Goal: Task Accomplishment & Management: Complete application form

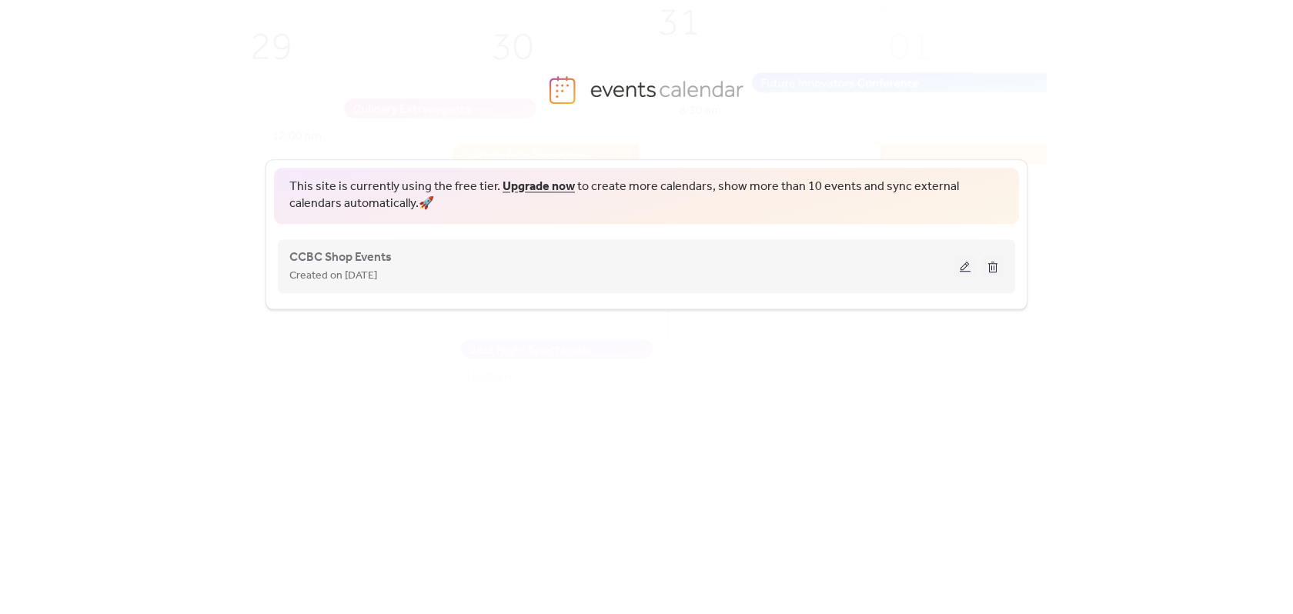
click at [961, 262] on button at bounding box center [966, 266] width 22 height 23
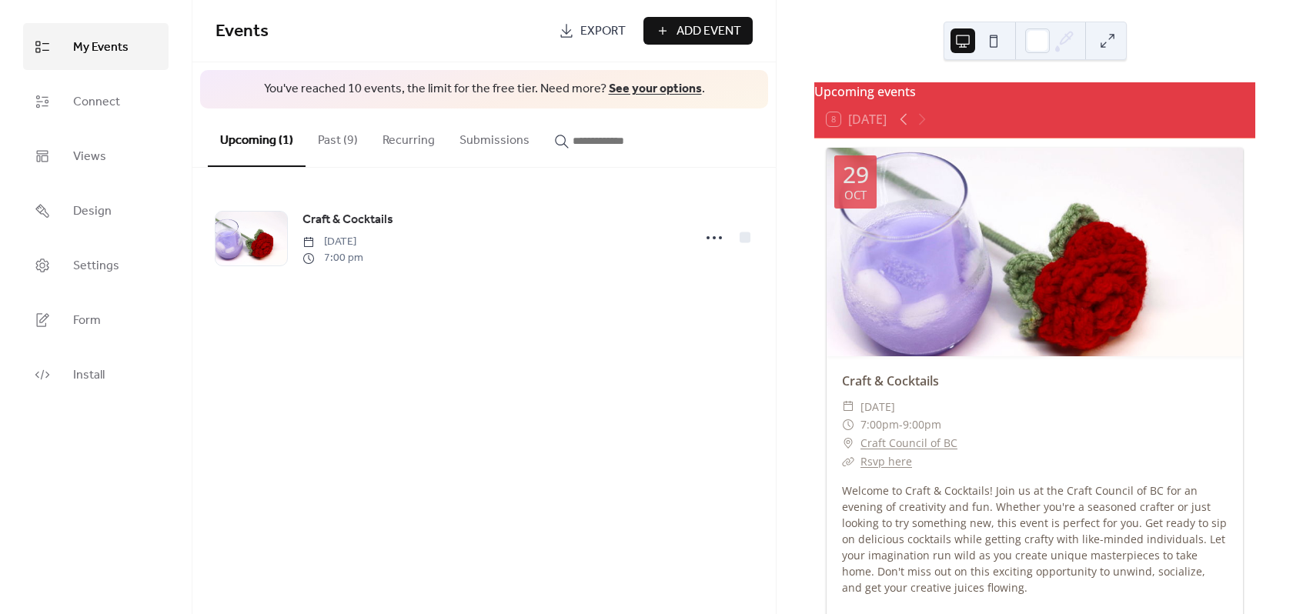
click at [697, 24] on div "Add Event" at bounding box center [698, 31] width 109 height 28
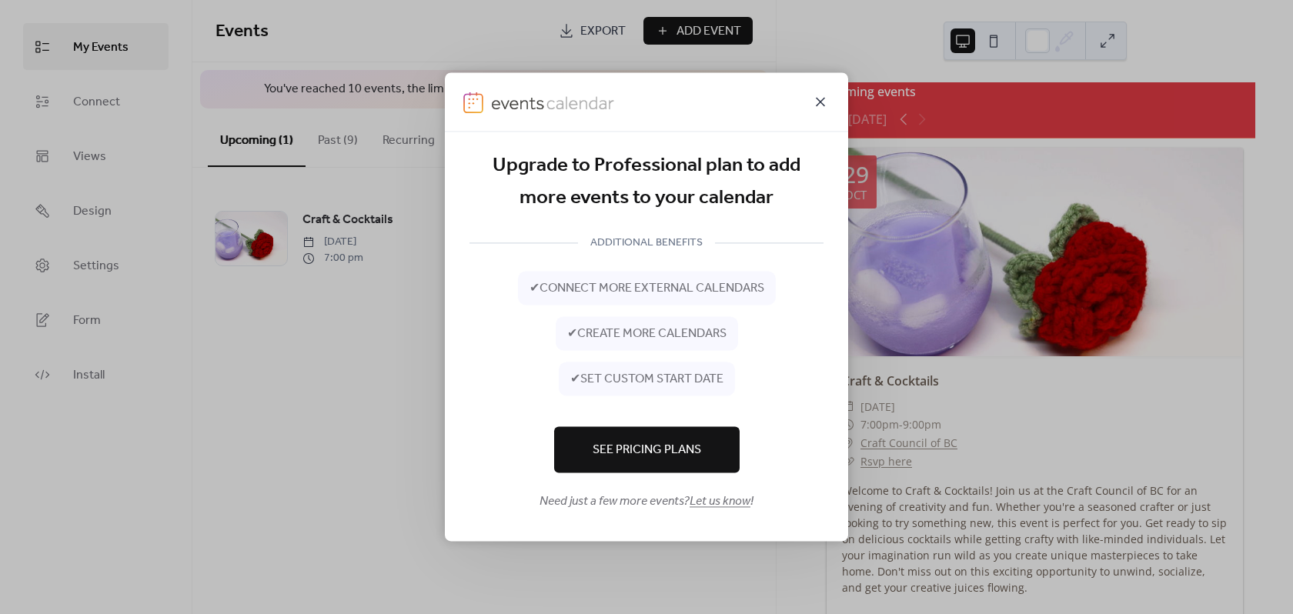
click at [818, 105] on icon at bounding box center [820, 101] width 9 height 9
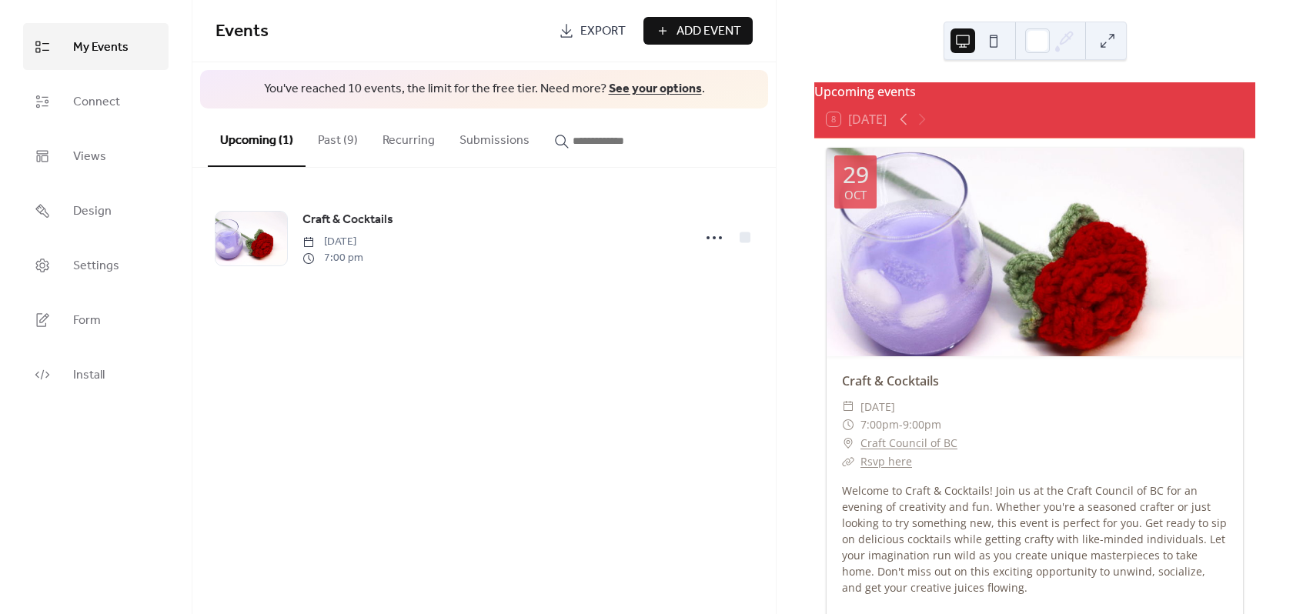
click at [343, 146] on button "Past (9)" at bounding box center [338, 137] width 65 height 57
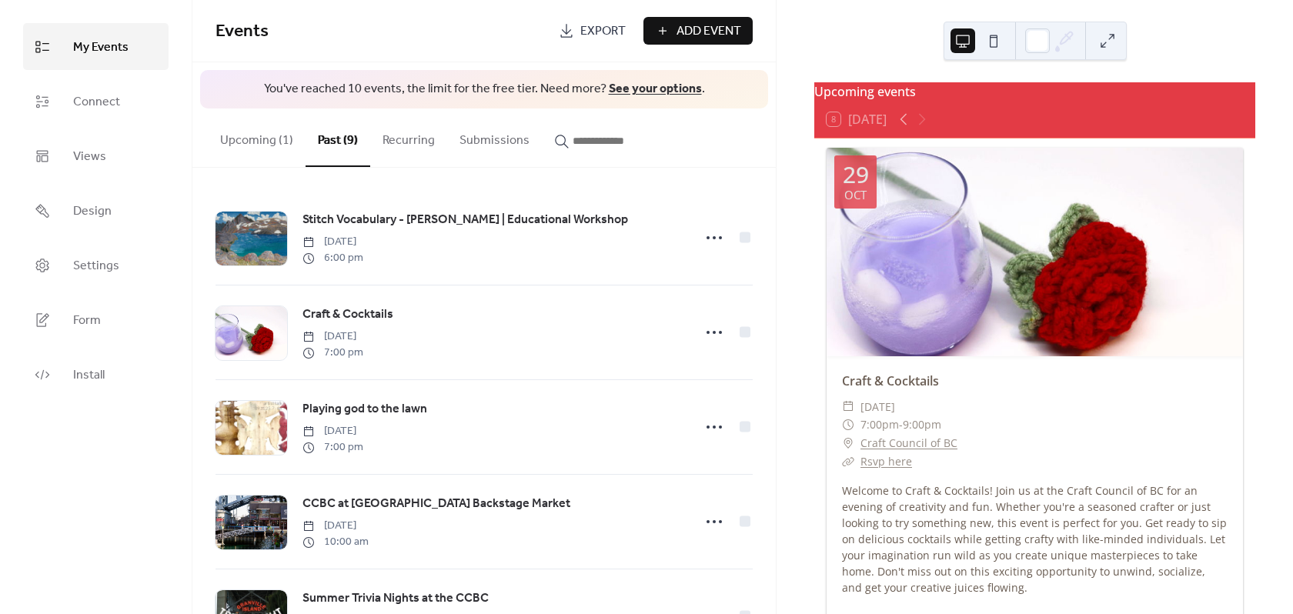
click at [249, 138] on button "Upcoming (1)" at bounding box center [257, 137] width 98 height 57
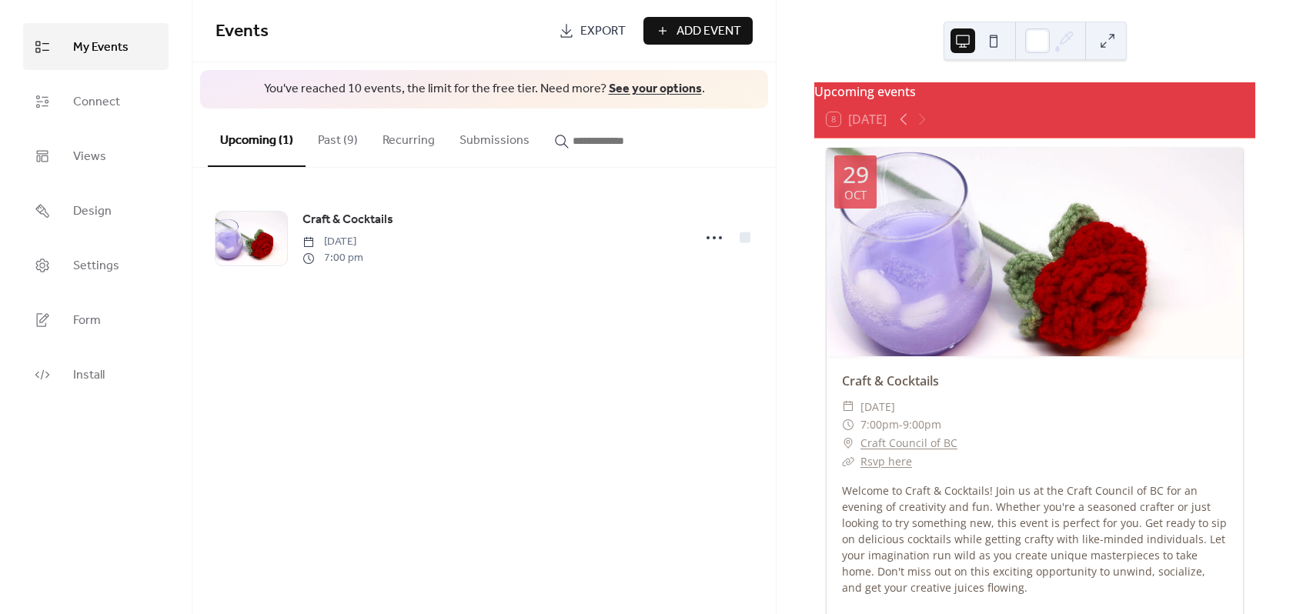
click at [674, 32] on div "Add Event" at bounding box center [698, 31] width 109 height 28
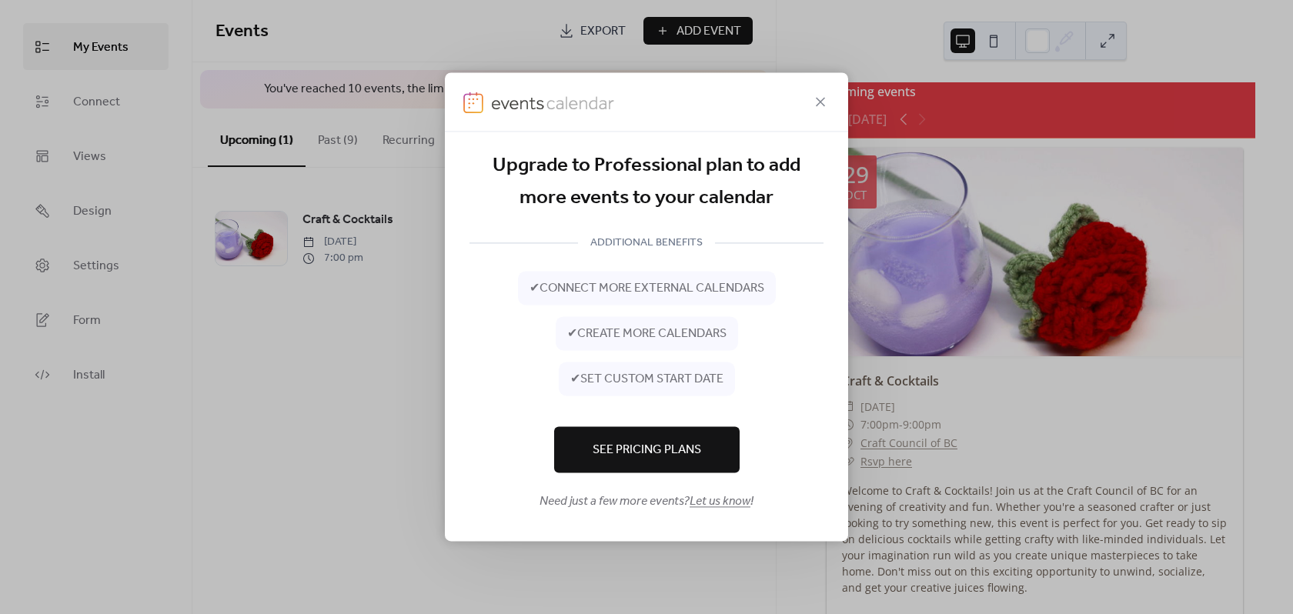
click at [816, 104] on icon at bounding box center [820, 101] width 18 height 18
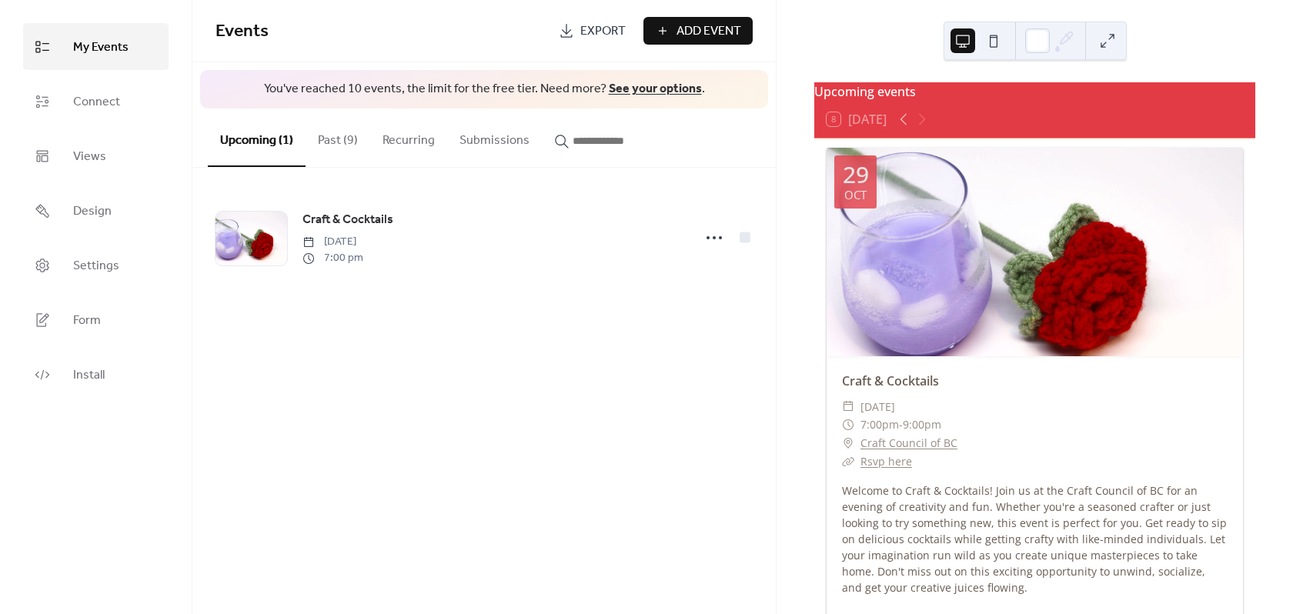
click at [332, 138] on button "Past (9)" at bounding box center [338, 137] width 65 height 57
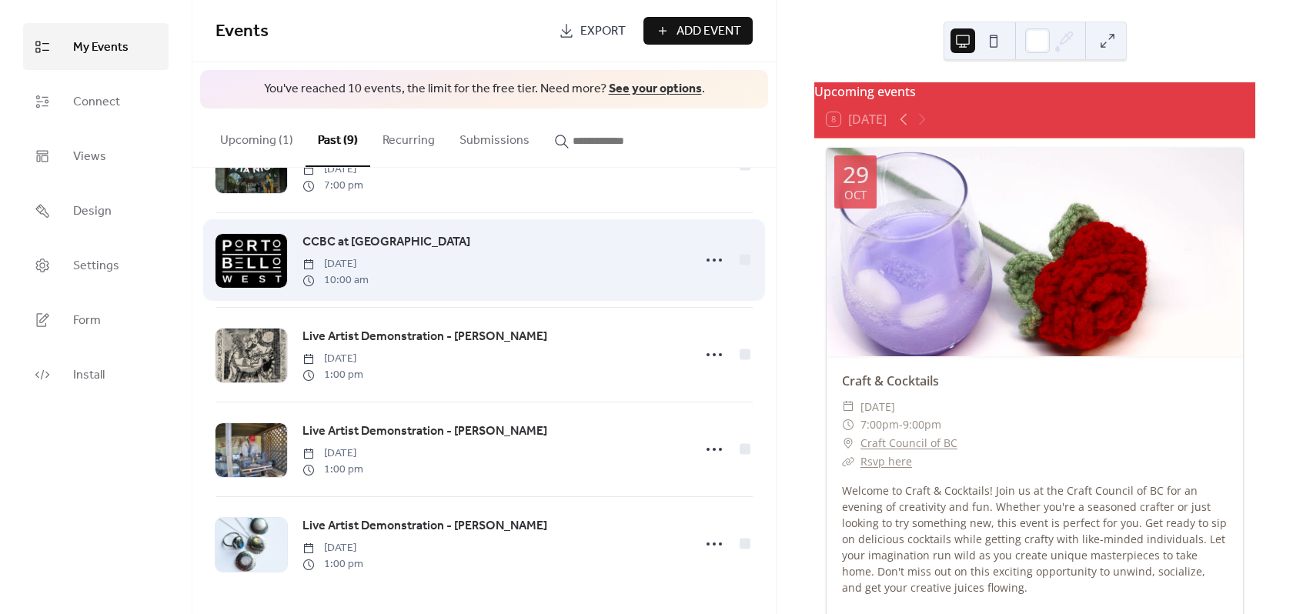
scroll to position [458, 0]
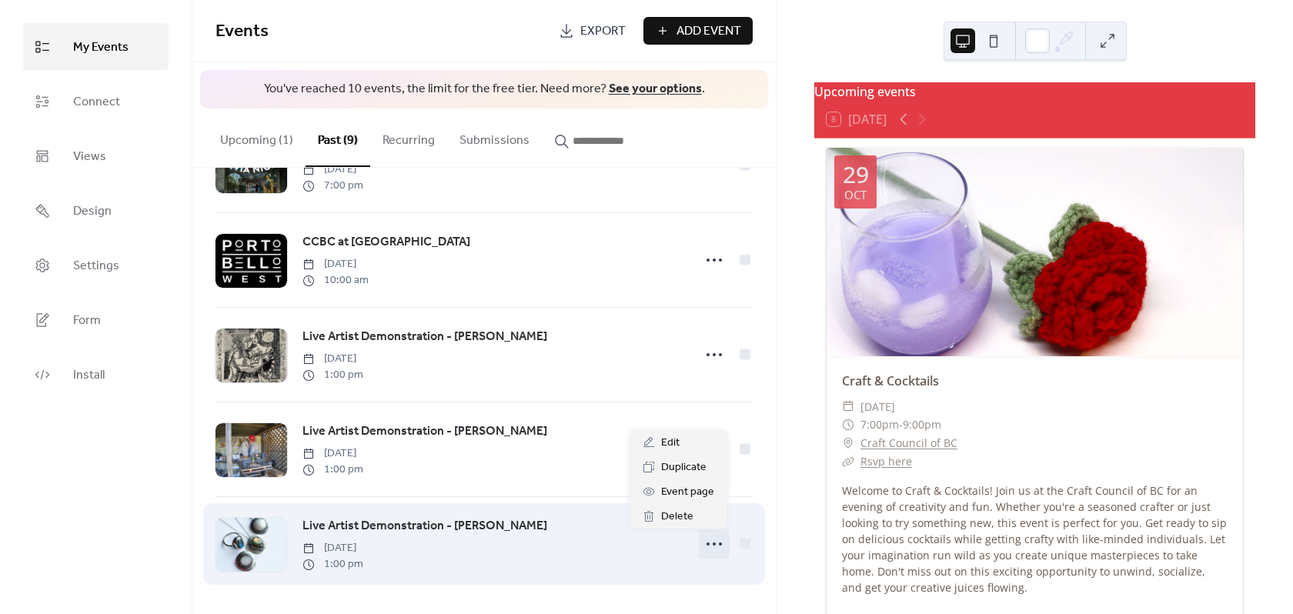
click at [711, 538] on icon at bounding box center [714, 544] width 25 height 25
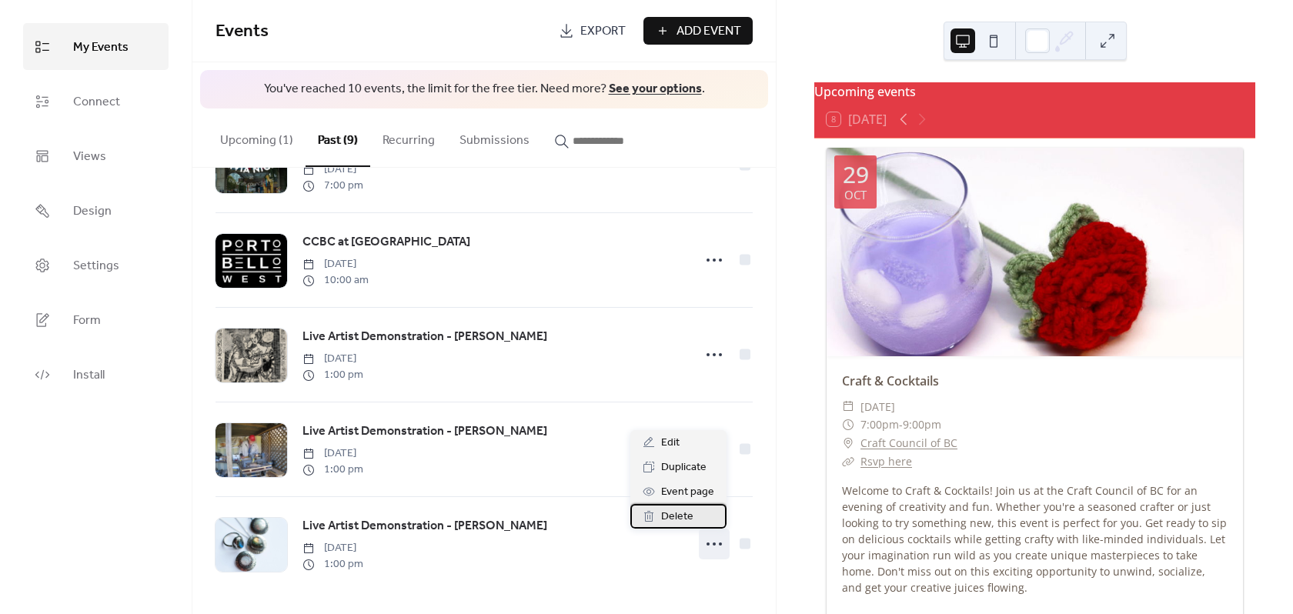
click at [678, 513] on span "Delete" at bounding box center [677, 517] width 32 height 18
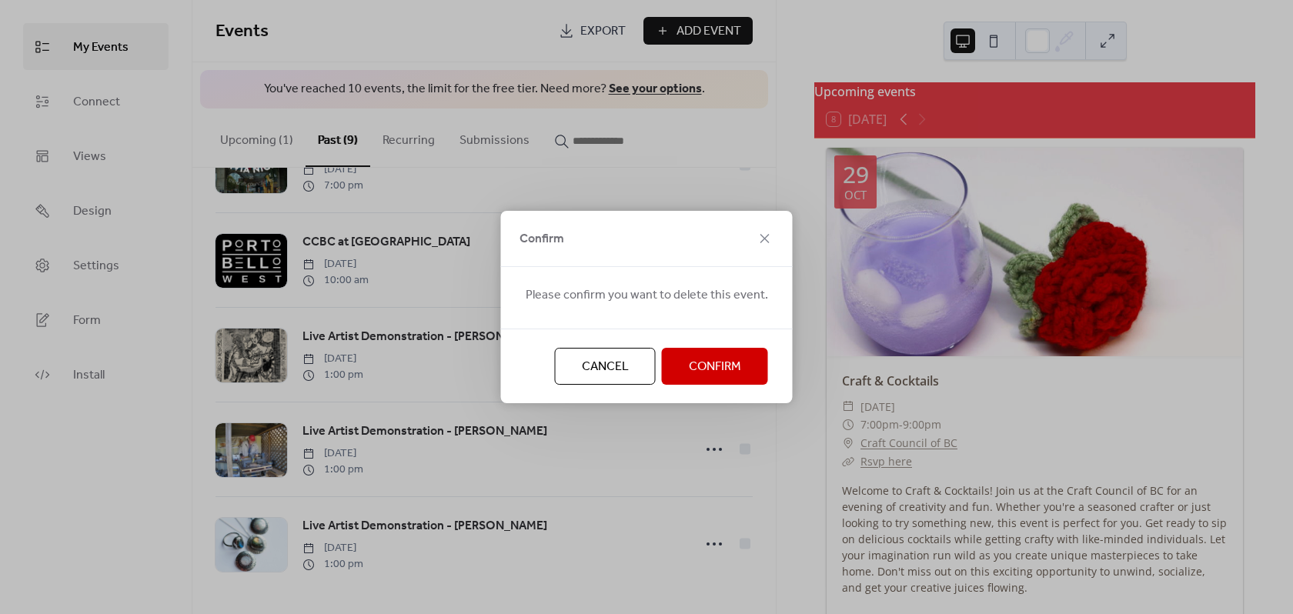
click at [715, 360] on span "Confirm" at bounding box center [715, 367] width 52 height 18
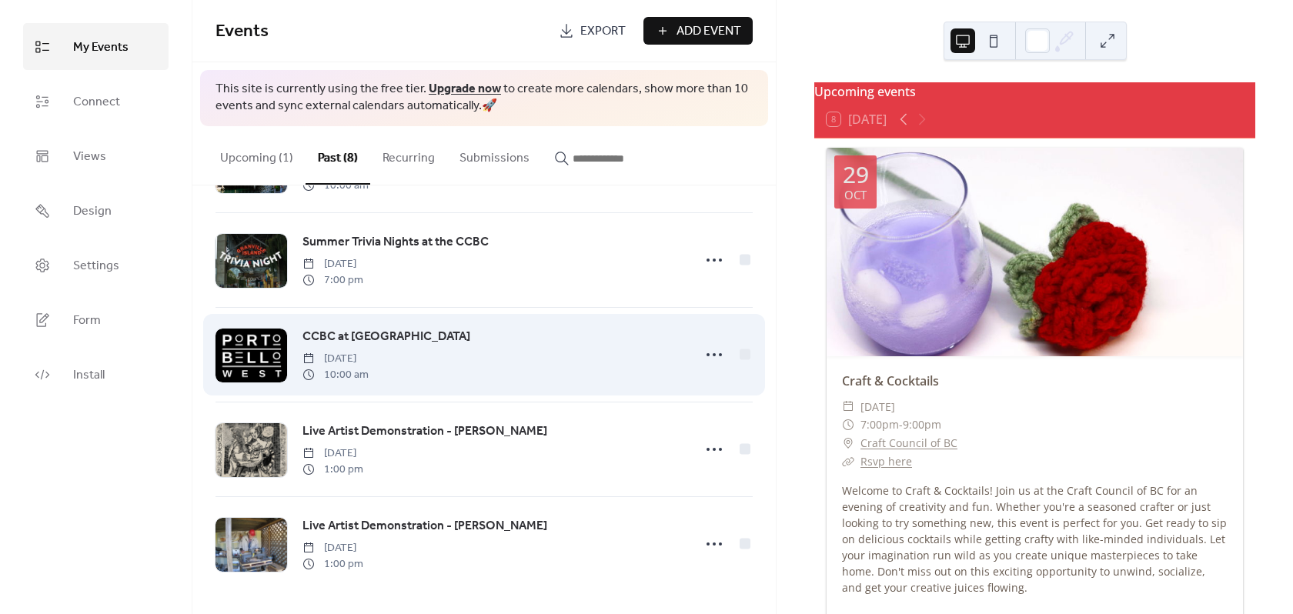
scroll to position [380, 0]
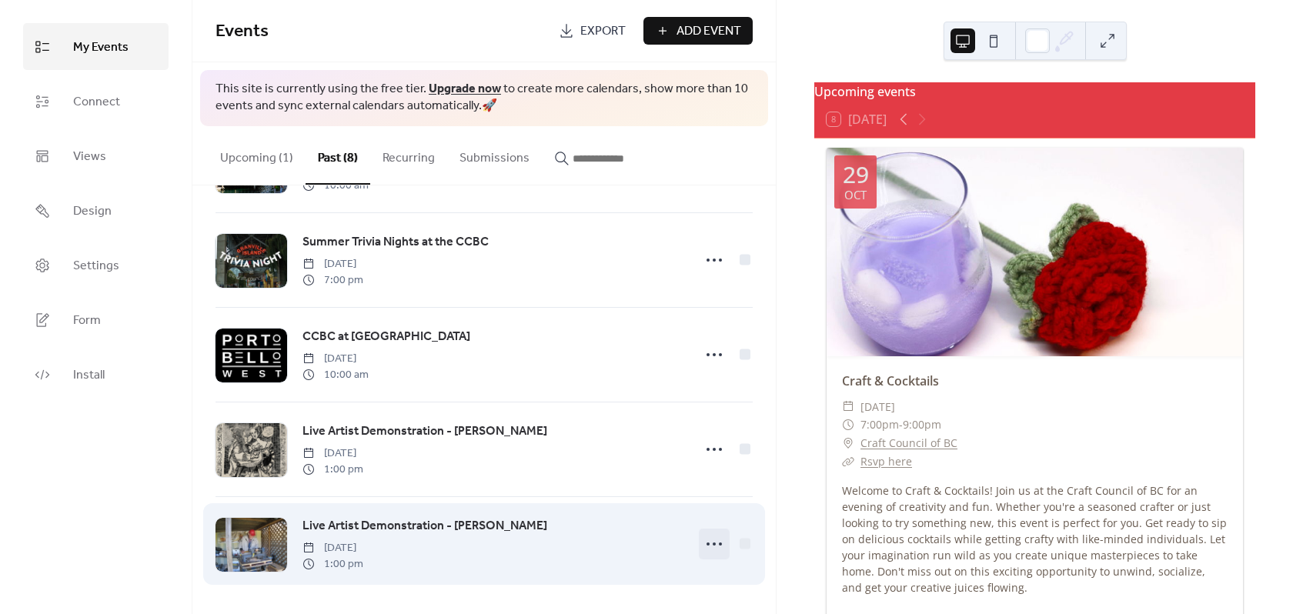
click at [714, 534] on icon at bounding box center [714, 544] width 25 height 25
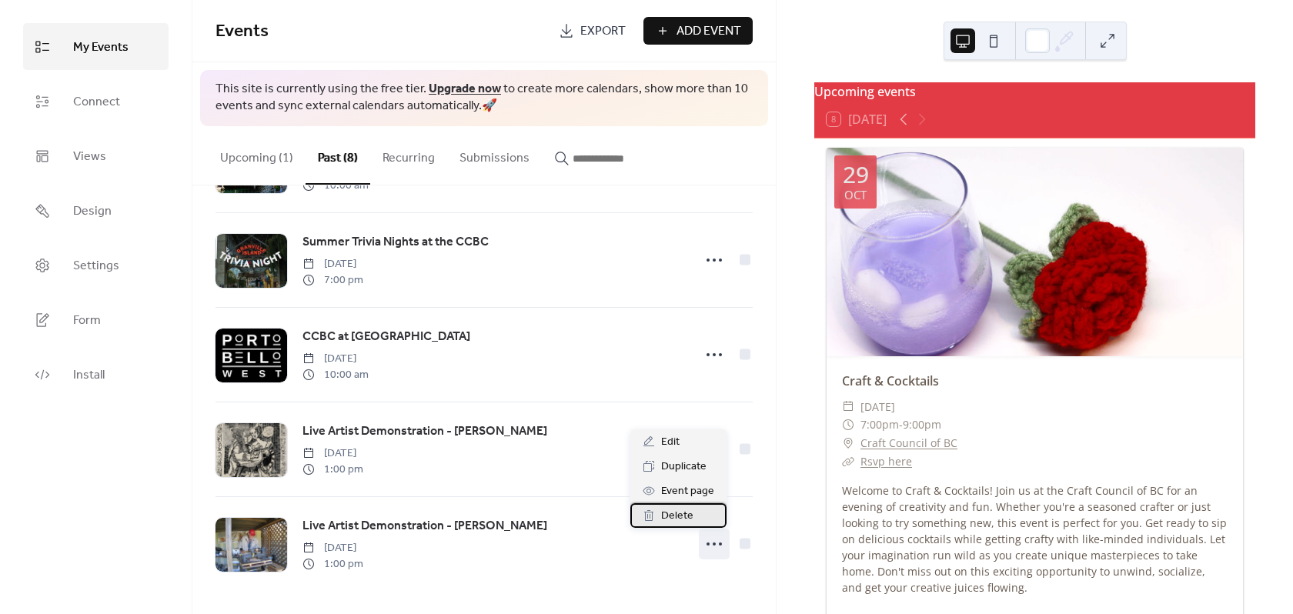
click at [693, 520] on div "Delete" at bounding box center [679, 515] width 96 height 25
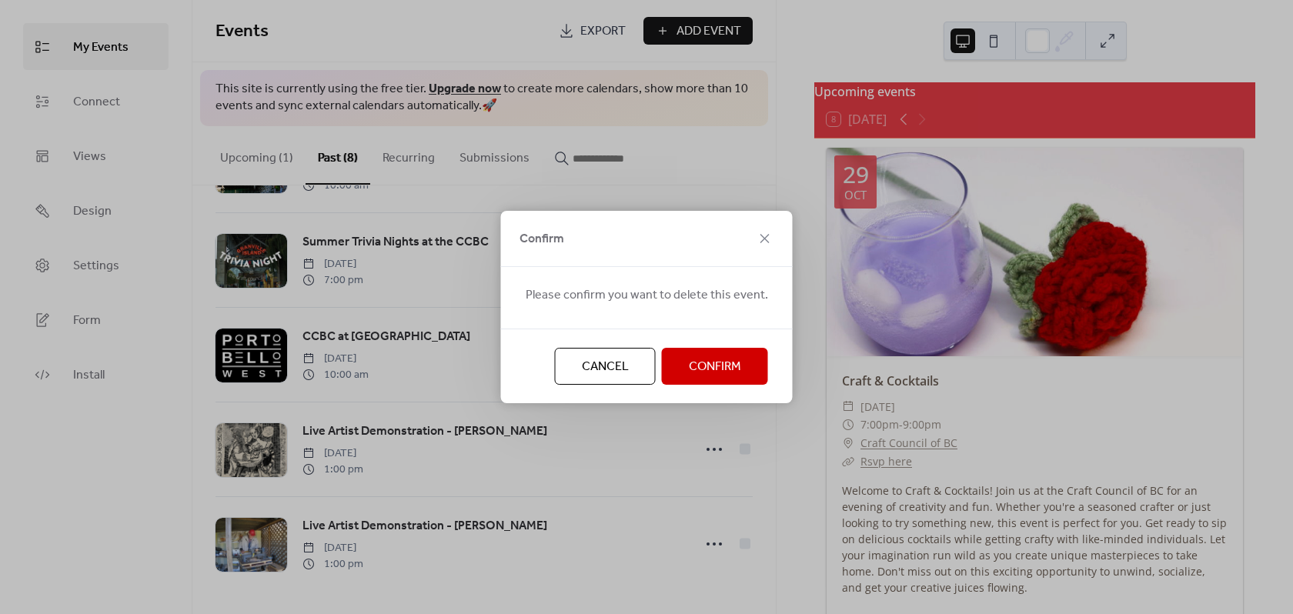
click at [705, 364] on span "Confirm" at bounding box center [715, 367] width 52 height 18
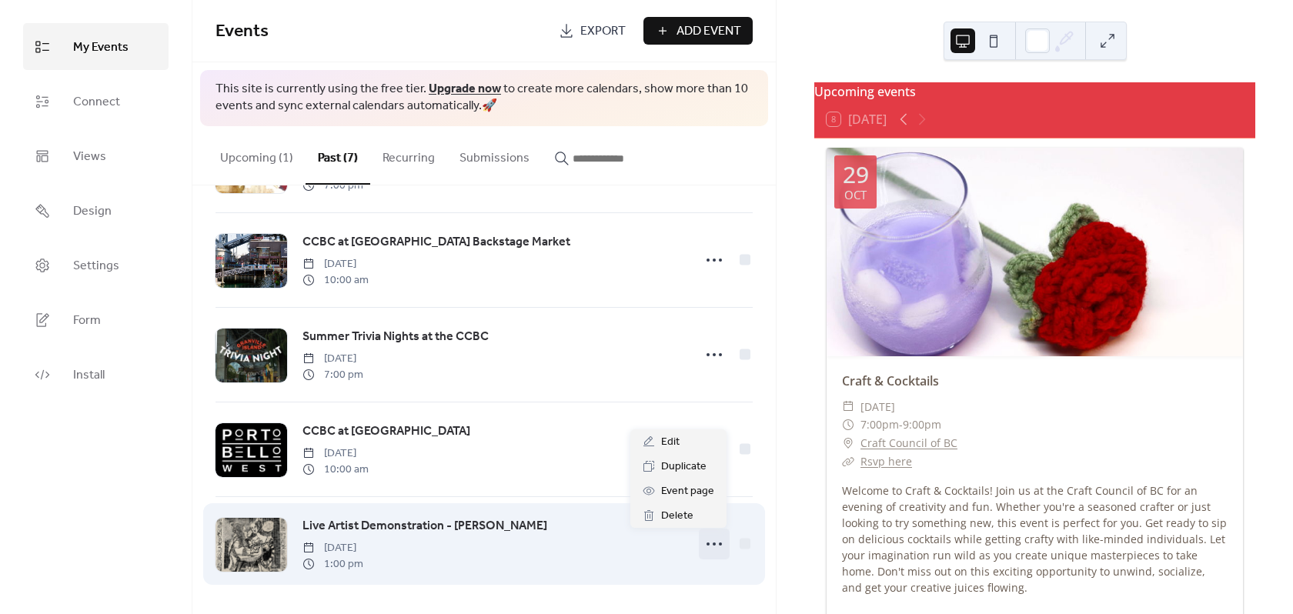
click at [724, 546] on div at bounding box center [714, 544] width 31 height 31
click at [713, 536] on icon at bounding box center [714, 544] width 25 height 25
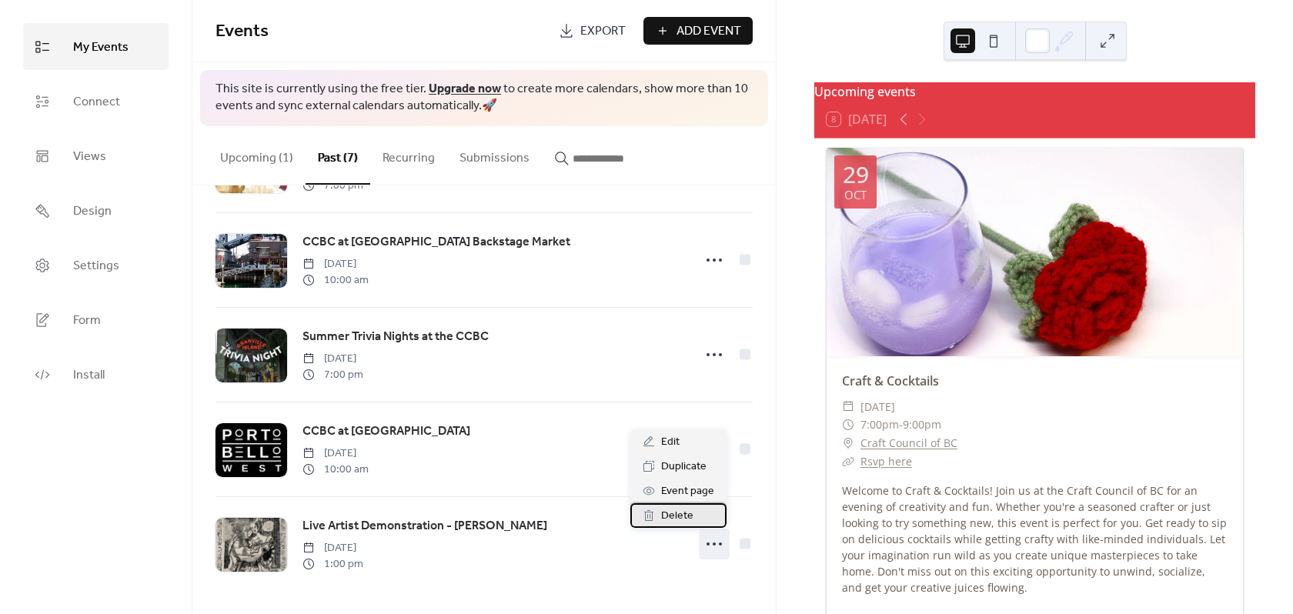
click at [690, 513] on span "Delete" at bounding box center [677, 516] width 32 height 18
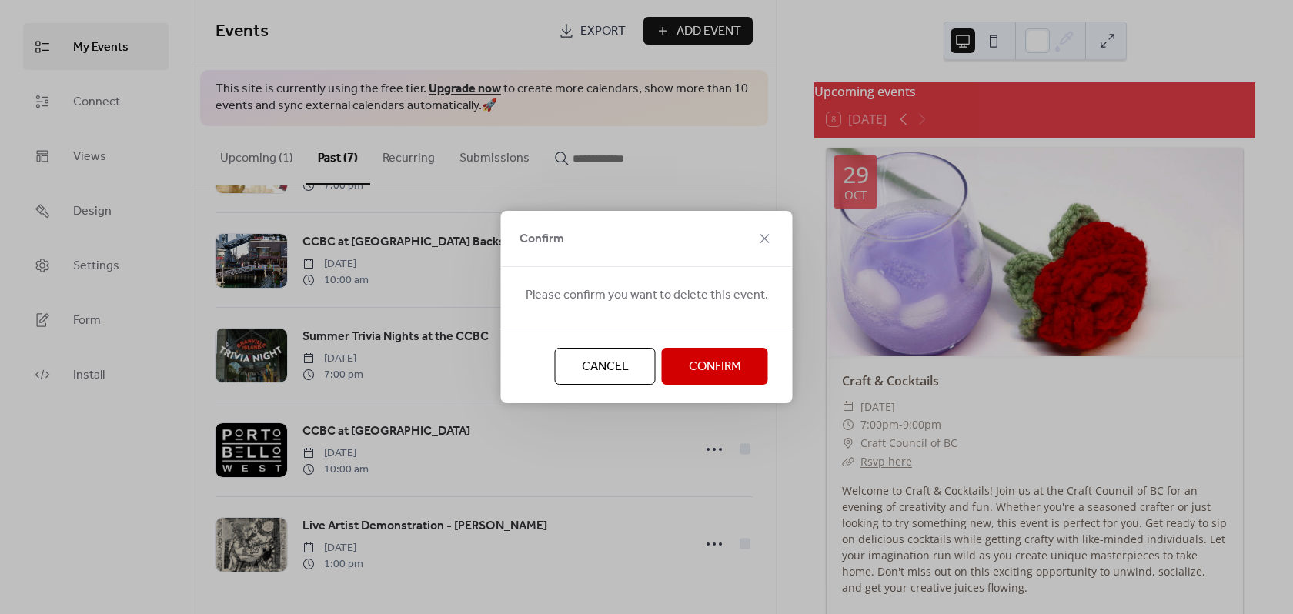
click at [711, 359] on span "Confirm" at bounding box center [715, 367] width 52 height 18
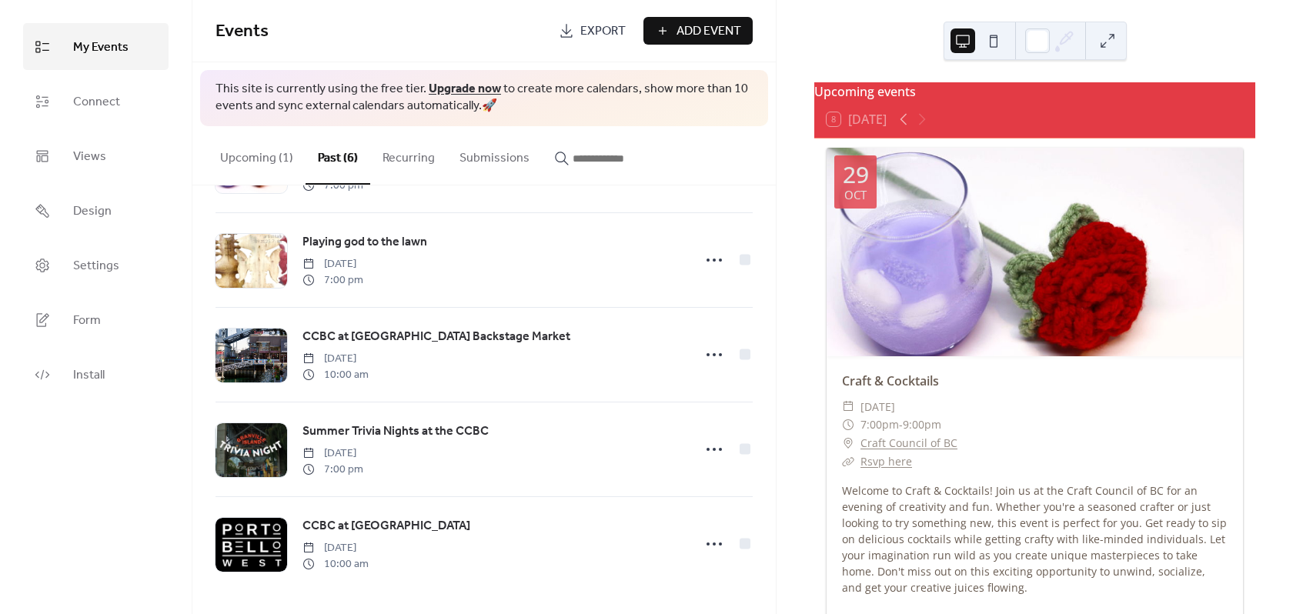
click at [258, 168] on button "Upcoming (1)" at bounding box center [257, 154] width 98 height 57
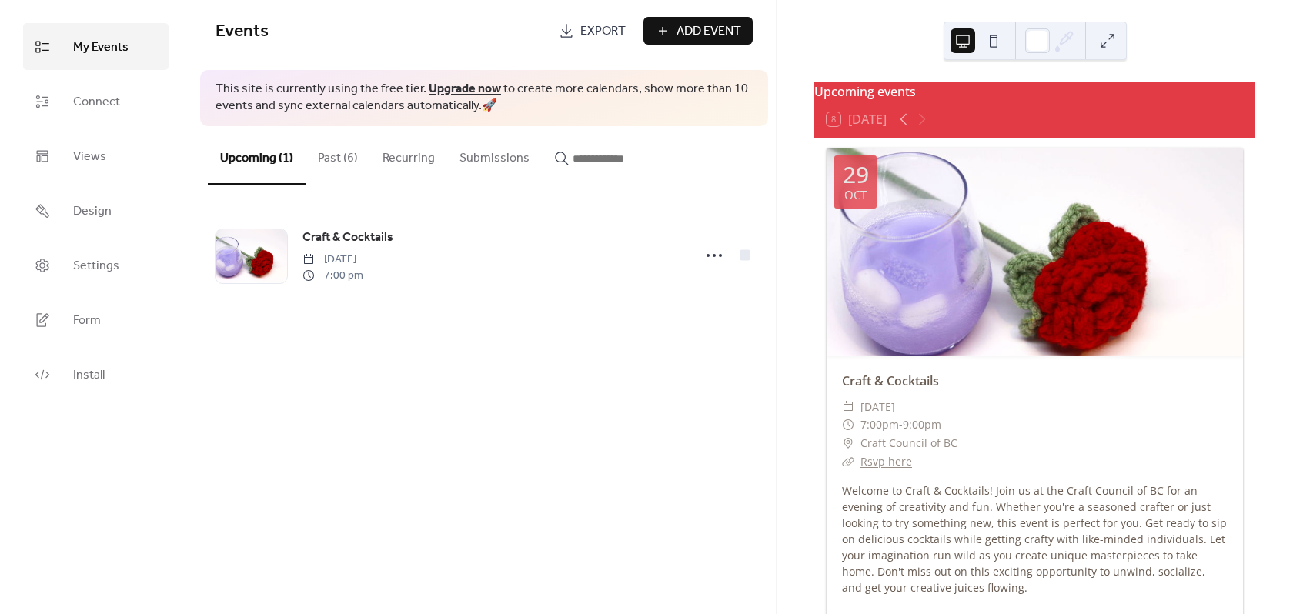
click at [721, 22] on span "Add Event" at bounding box center [709, 31] width 65 height 18
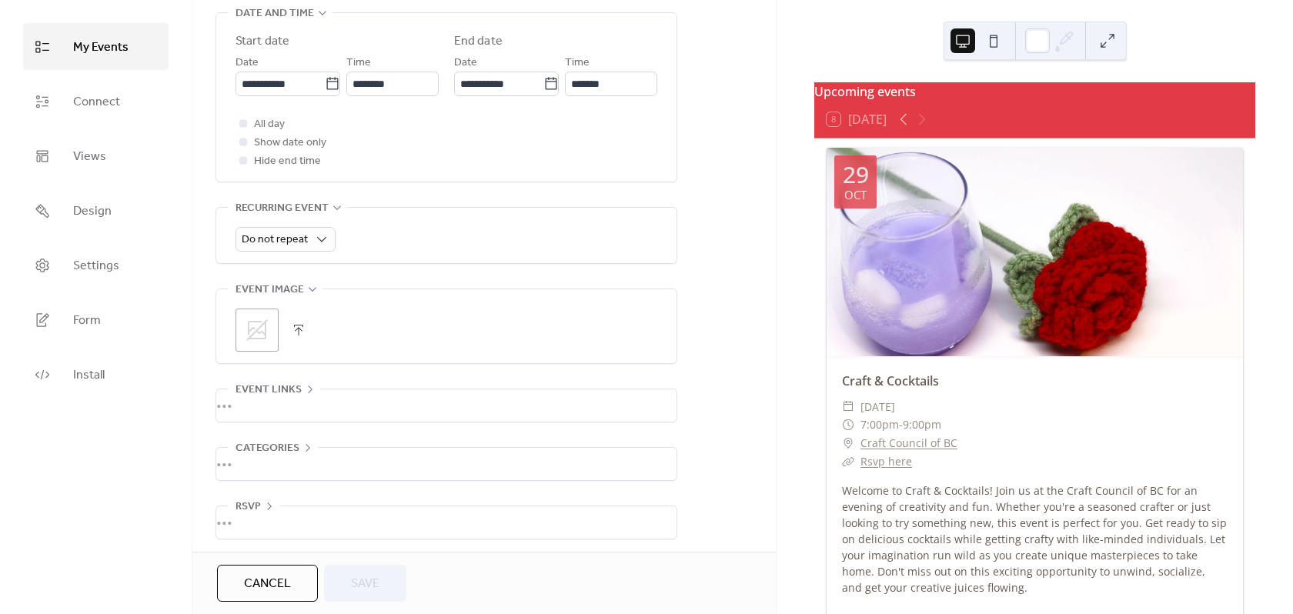
scroll to position [529, 0]
click at [285, 589] on span "Cancel" at bounding box center [267, 584] width 47 height 18
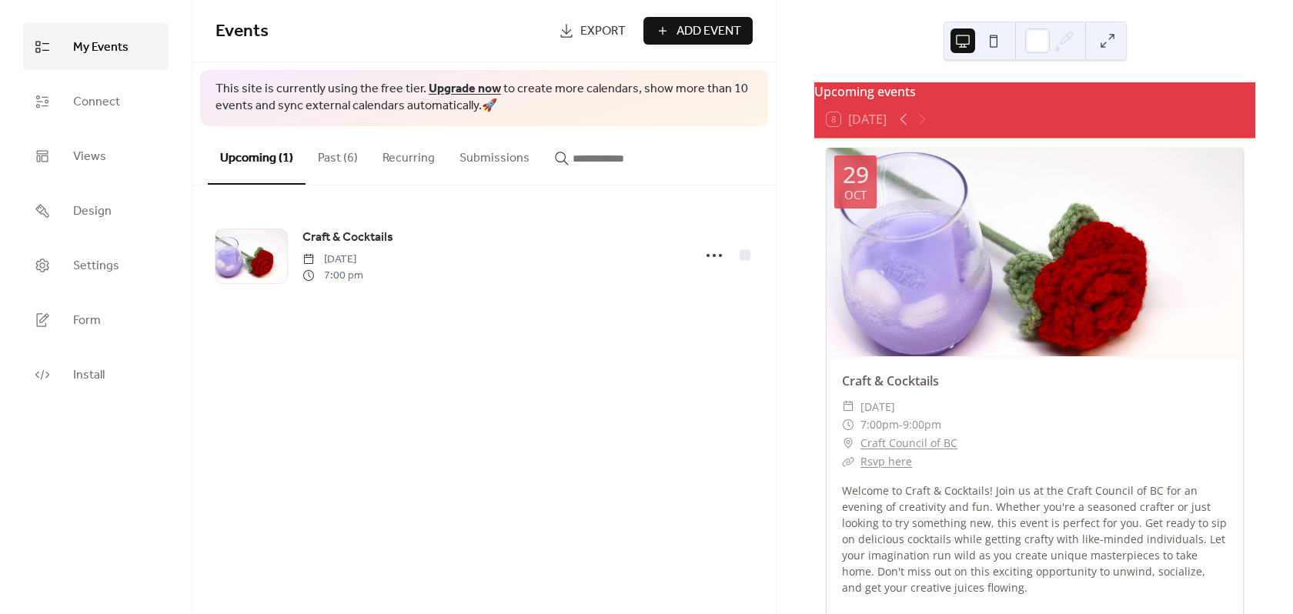
click at [337, 151] on button "Past (6)" at bounding box center [338, 154] width 65 height 57
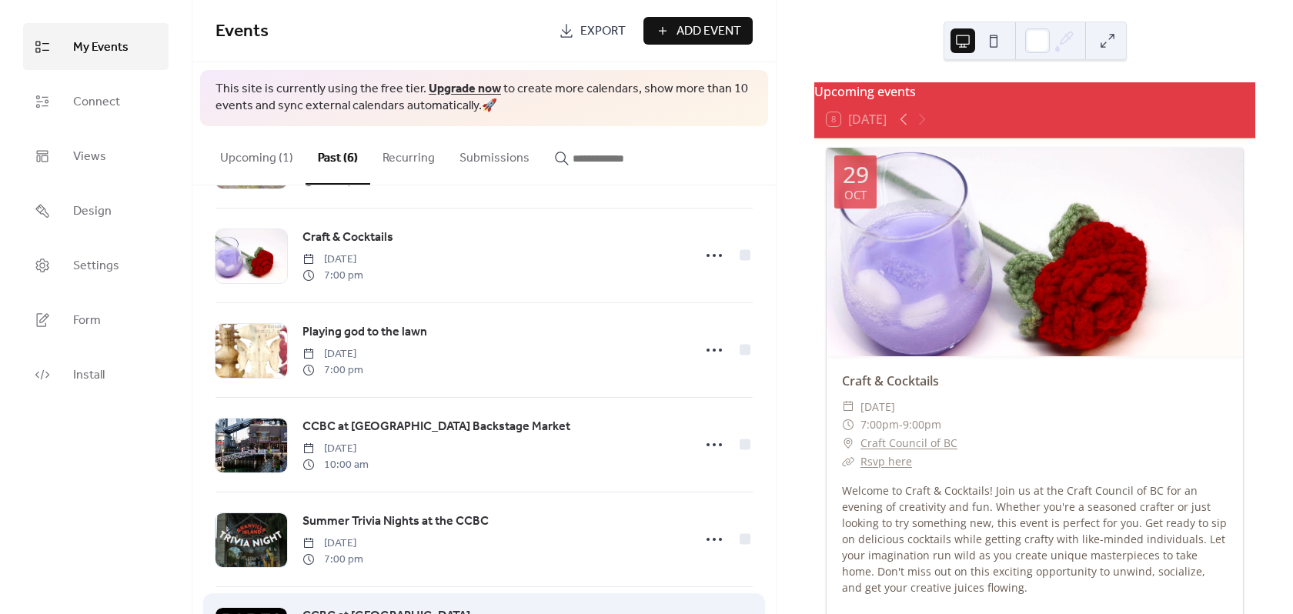
scroll to position [189, 0]
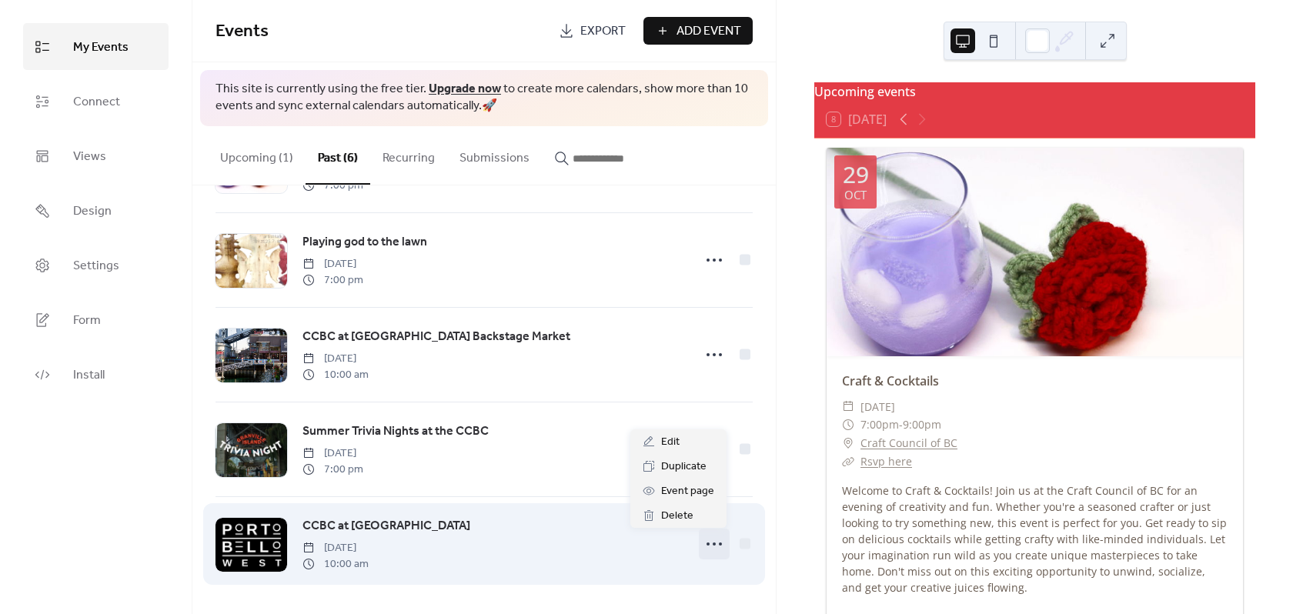
click at [705, 538] on icon at bounding box center [714, 544] width 25 height 25
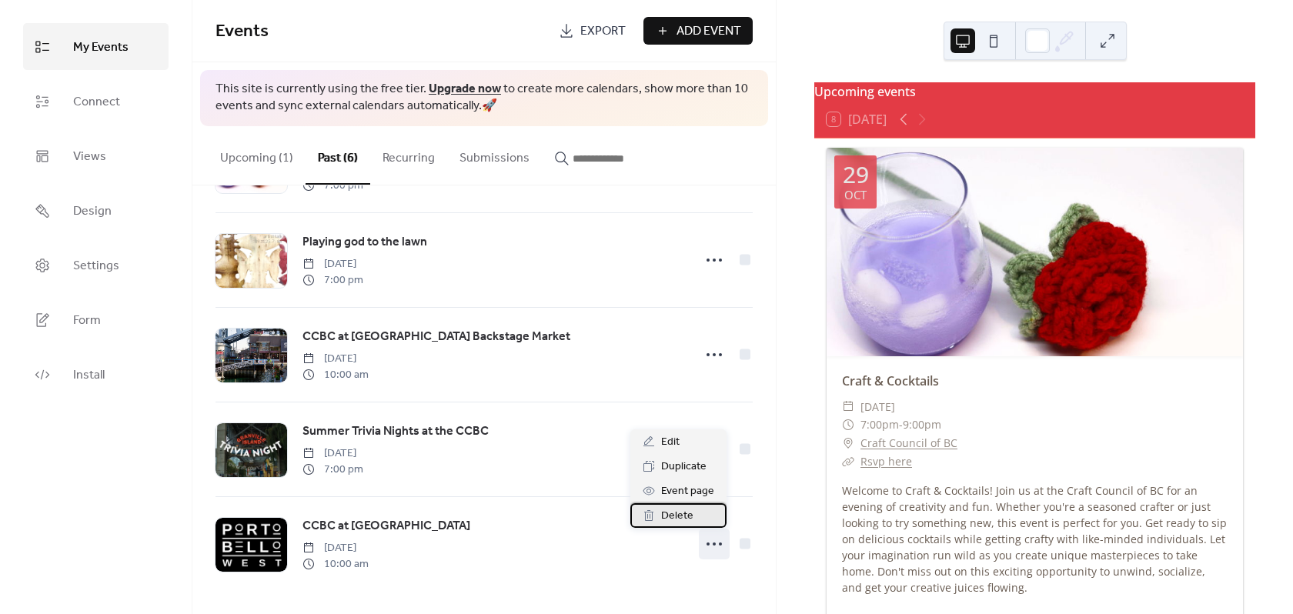
click at [688, 517] on span "Delete" at bounding box center [677, 516] width 32 height 18
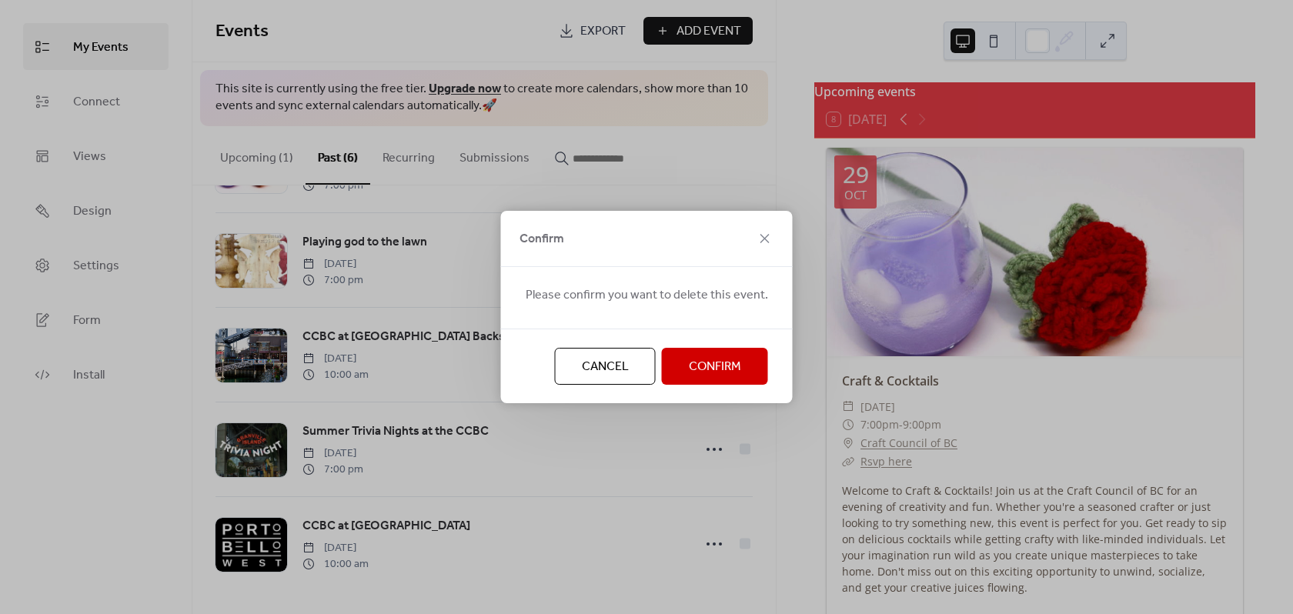
click at [709, 358] on span "Confirm" at bounding box center [715, 367] width 52 height 18
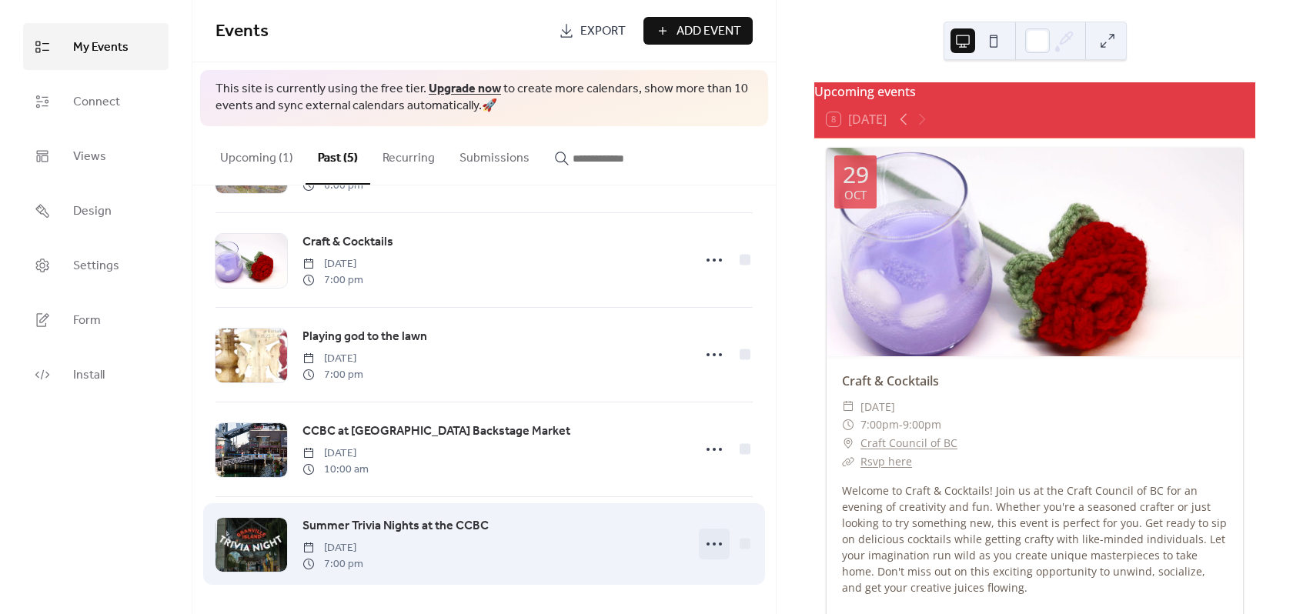
click at [704, 535] on icon at bounding box center [714, 544] width 25 height 25
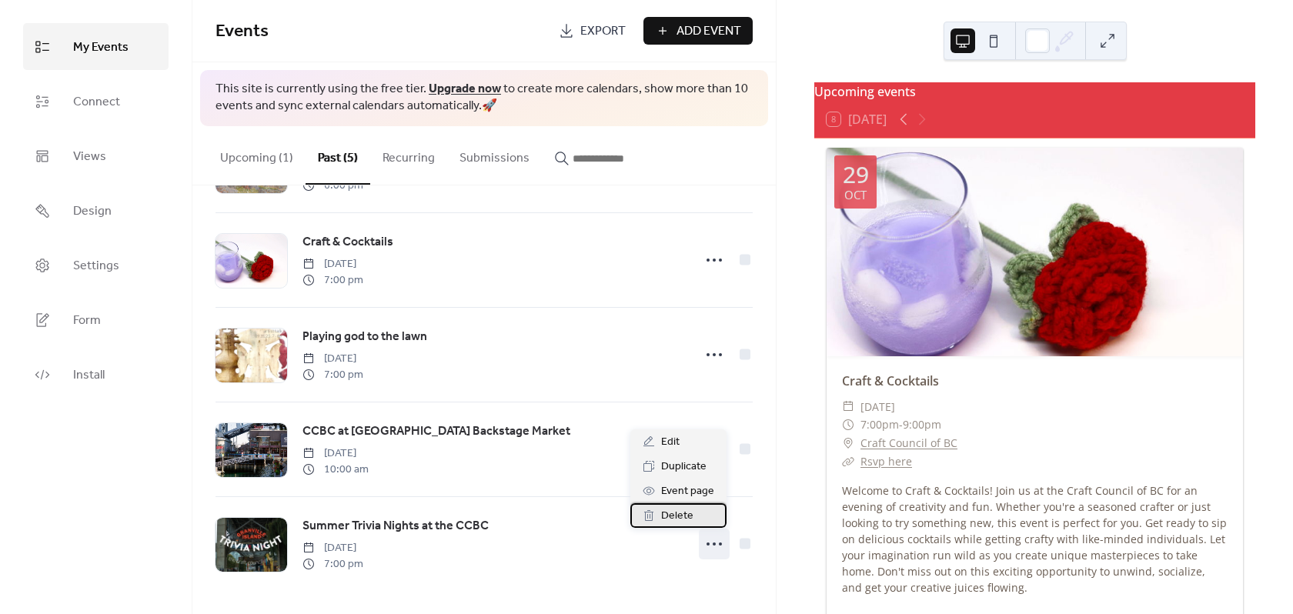
click at [697, 519] on div "Delete" at bounding box center [679, 515] width 96 height 25
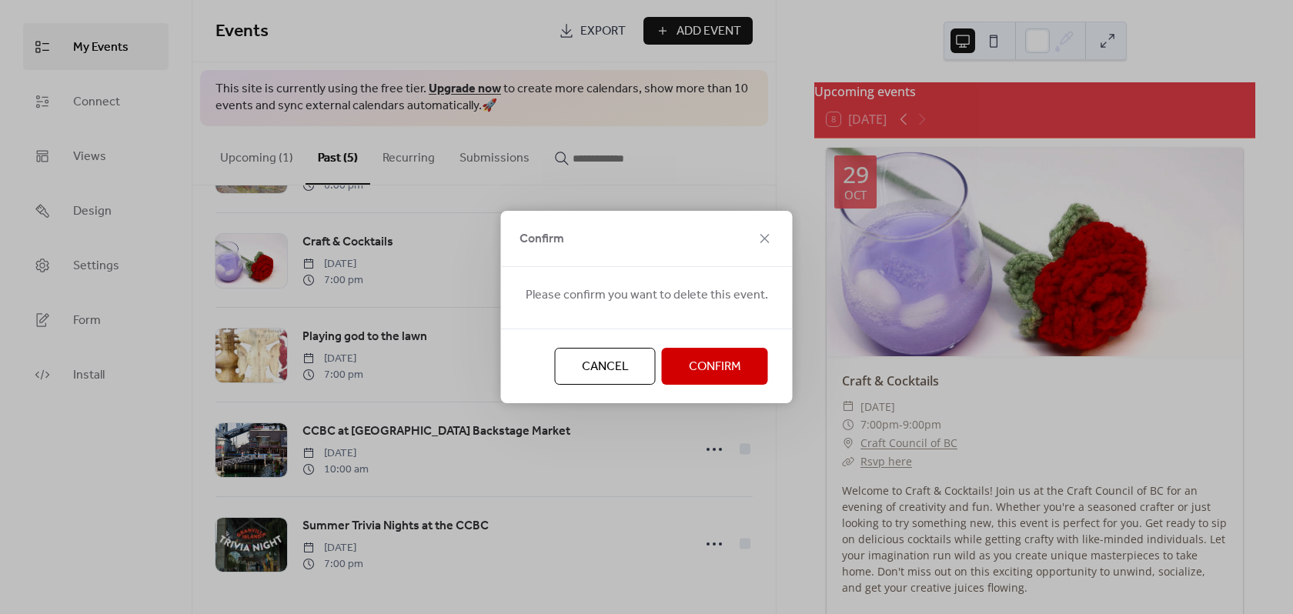
click at [664, 366] on button "Confirm" at bounding box center [715, 366] width 106 height 37
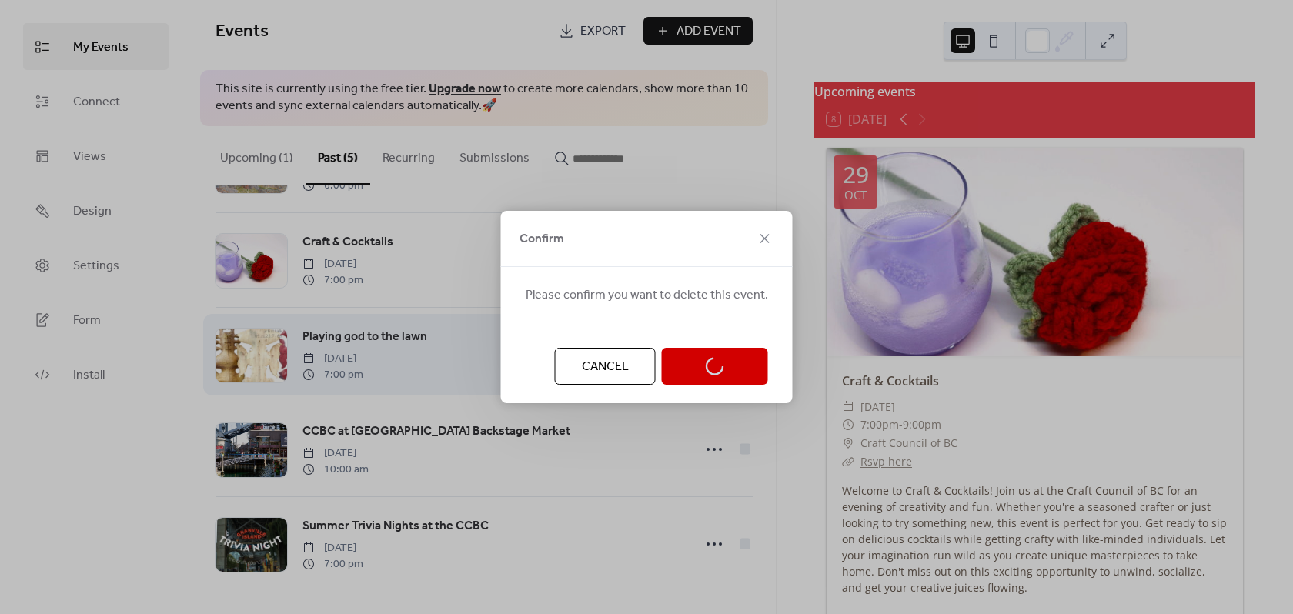
scroll to position [0, 0]
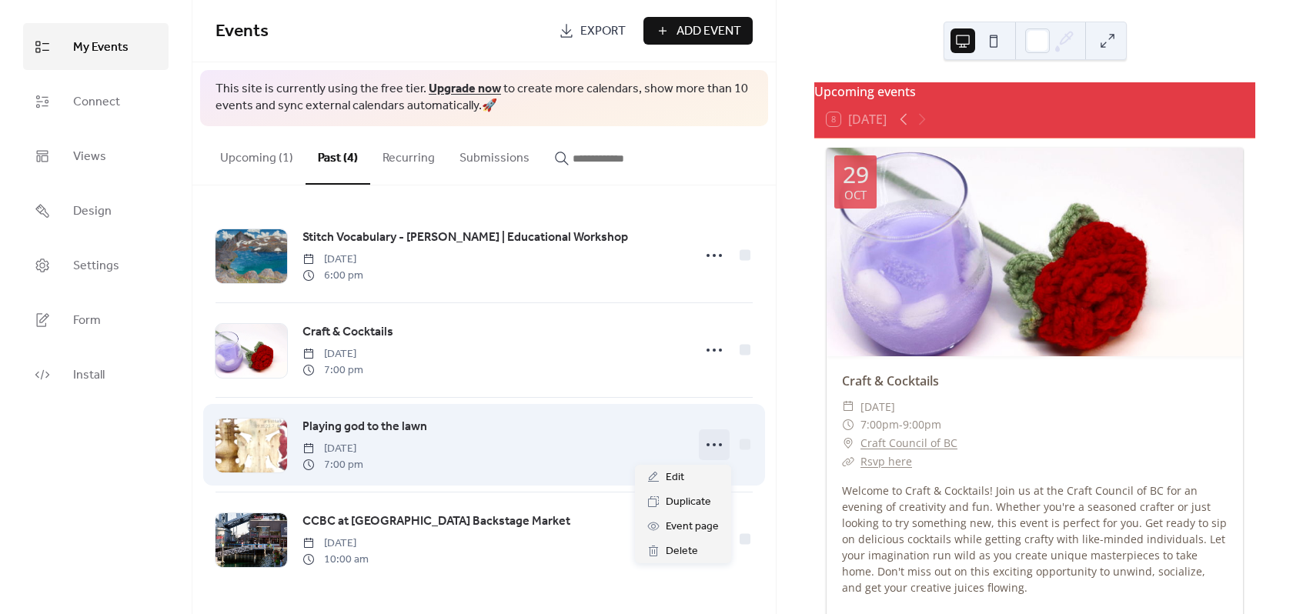
click at [725, 440] on icon at bounding box center [714, 445] width 25 height 25
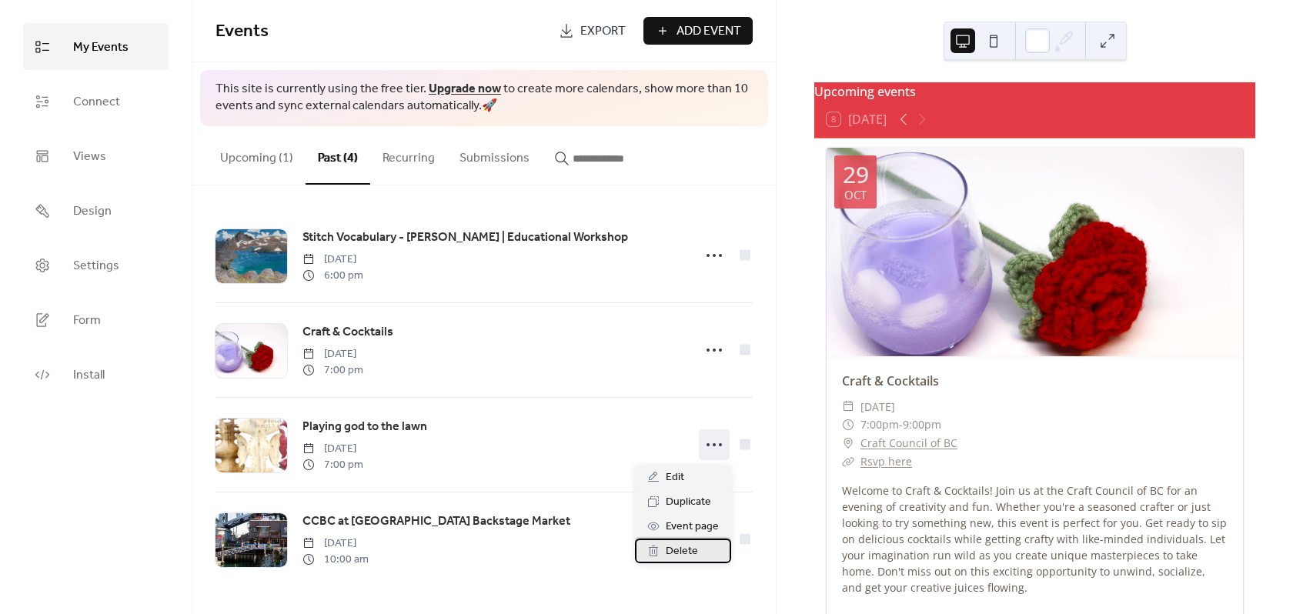
click at [693, 553] on span "Delete" at bounding box center [682, 552] width 32 height 18
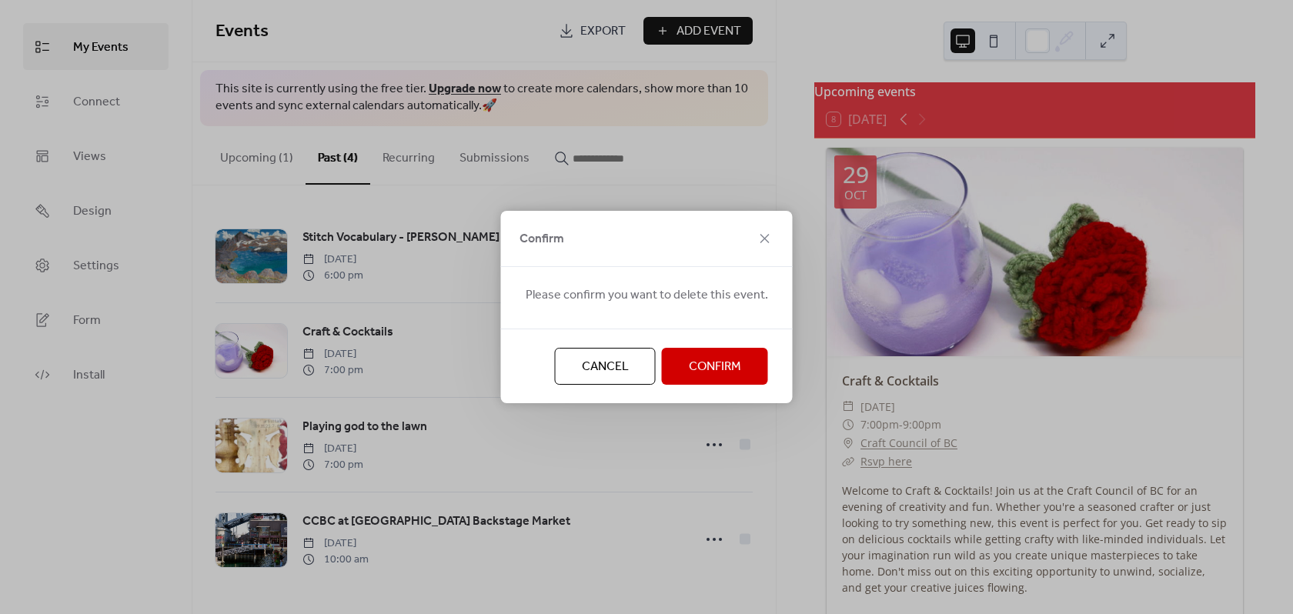
click at [678, 357] on button "Confirm" at bounding box center [715, 366] width 106 height 37
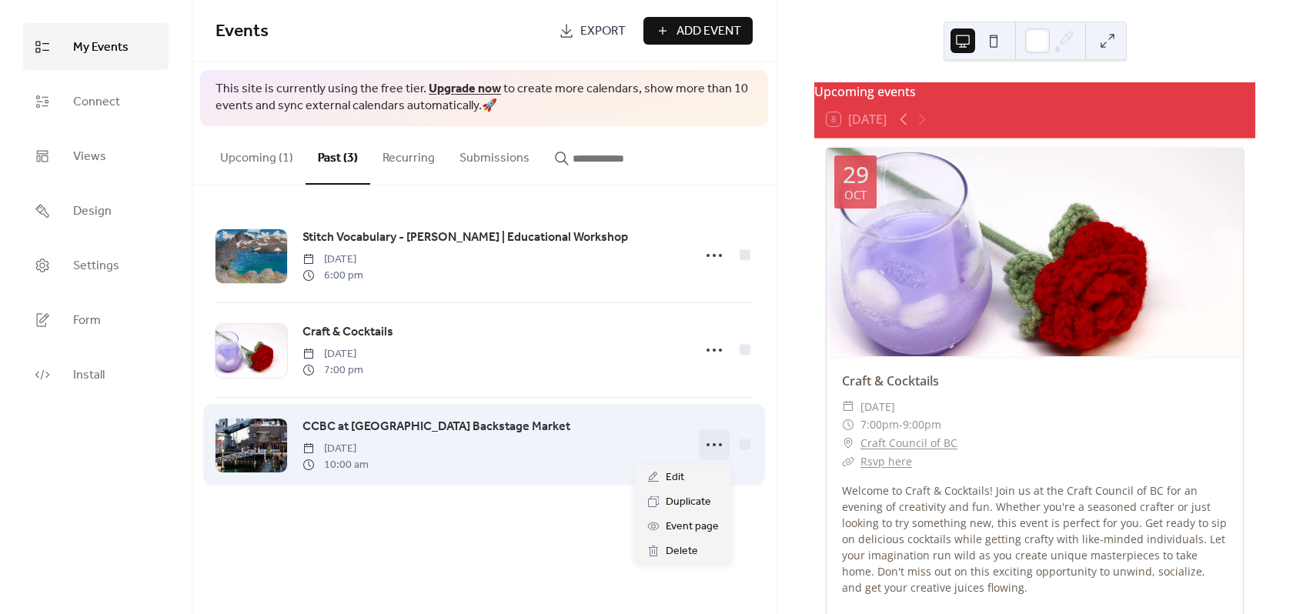
click at [715, 443] on icon at bounding box center [714, 445] width 25 height 25
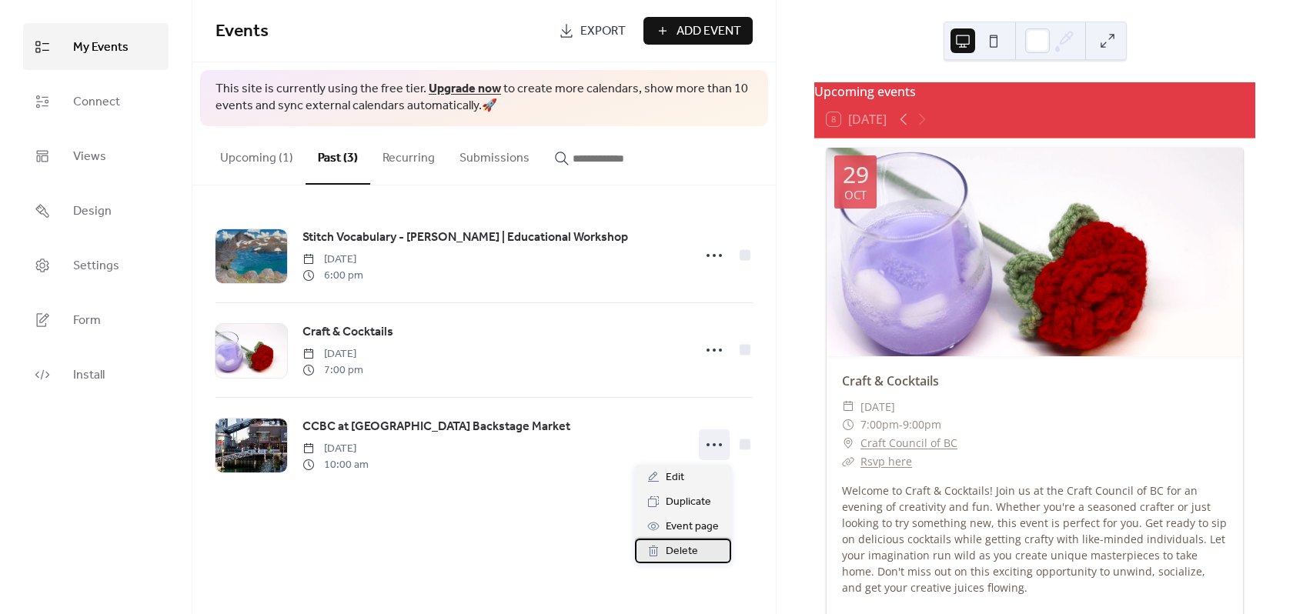
click at [699, 547] on div "Delete" at bounding box center [683, 551] width 96 height 25
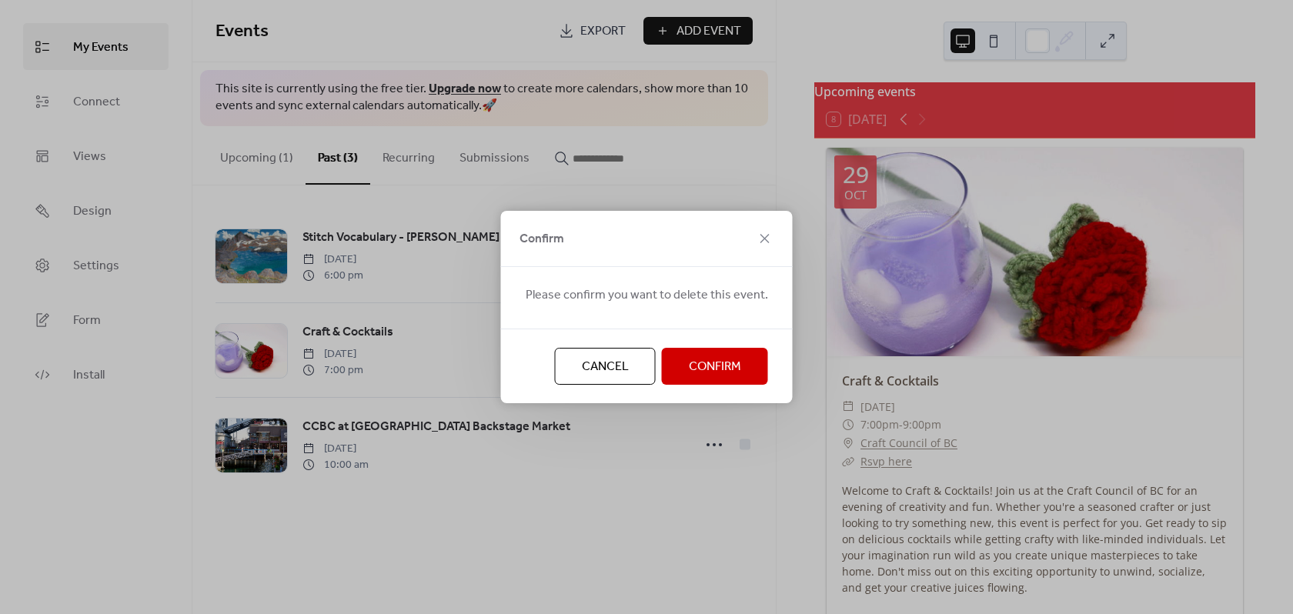
click at [721, 359] on span "Confirm" at bounding box center [715, 367] width 52 height 18
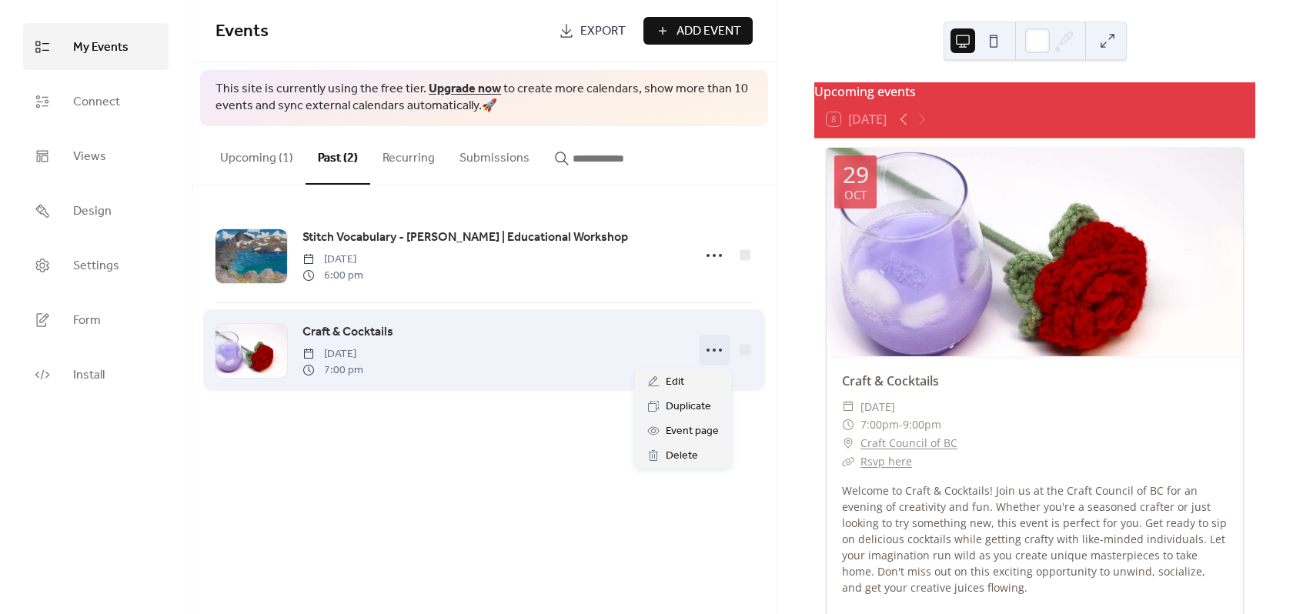
click at [721, 347] on icon at bounding box center [714, 350] width 25 height 25
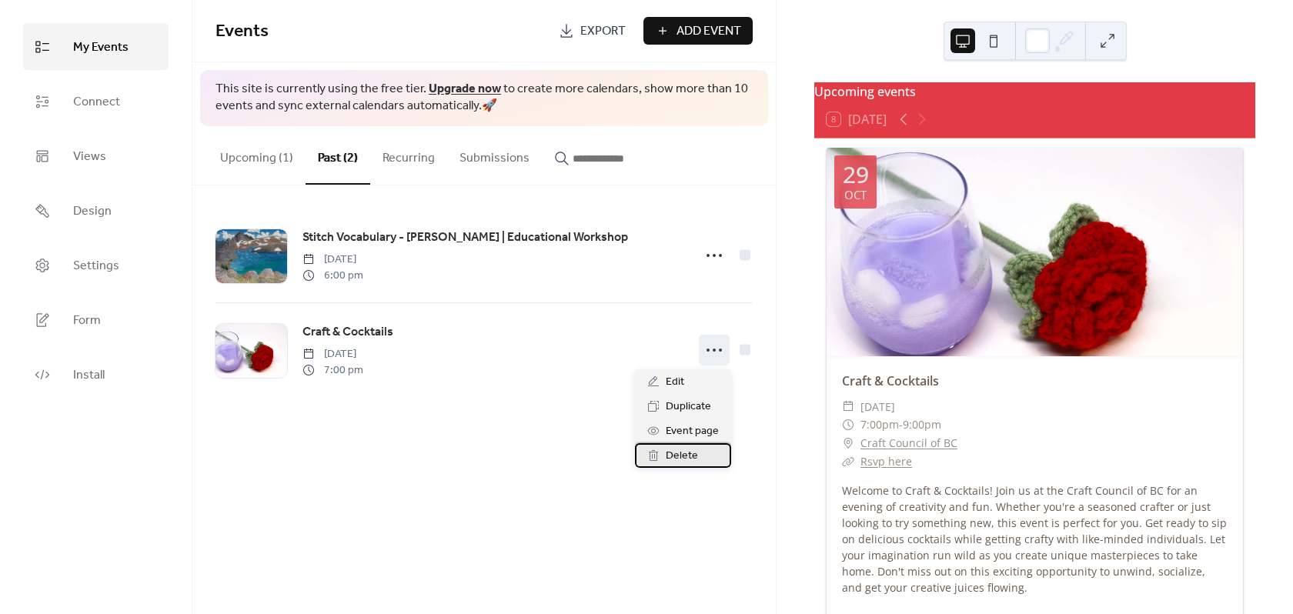
click at [683, 448] on span "Delete" at bounding box center [682, 456] width 32 height 18
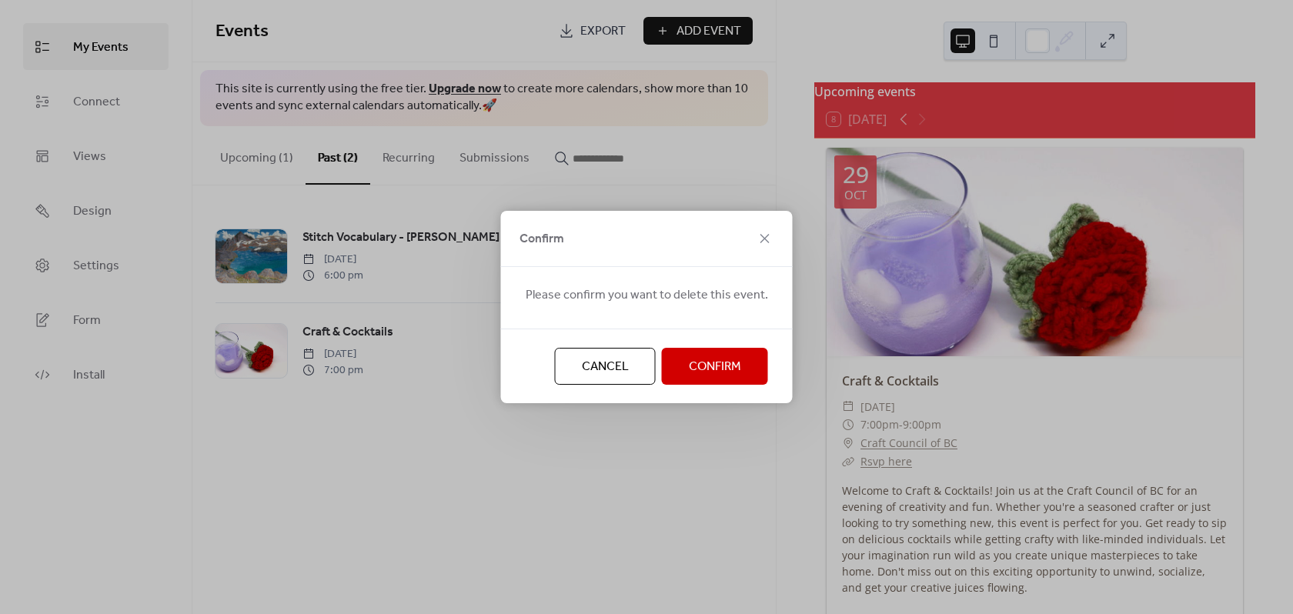
click at [707, 370] on span "Confirm" at bounding box center [715, 367] width 52 height 18
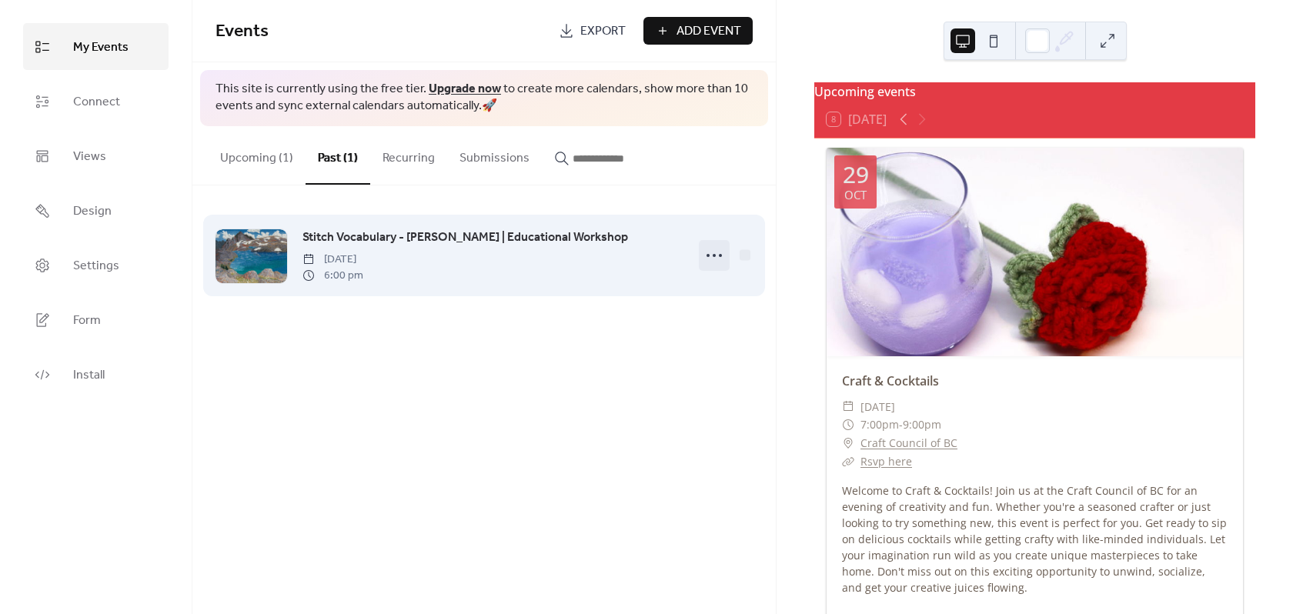
click at [719, 260] on icon at bounding box center [714, 255] width 25 height 25
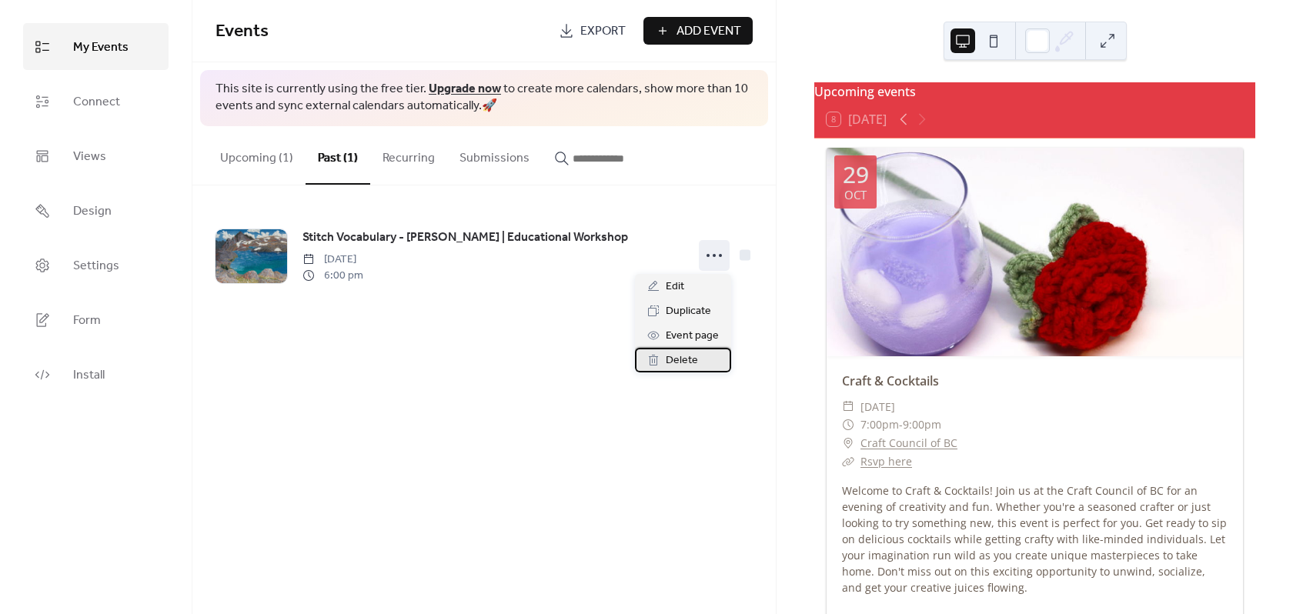
click at [691, 356] on span "Delete" at bounding box center [682, 361] width 32 height 18
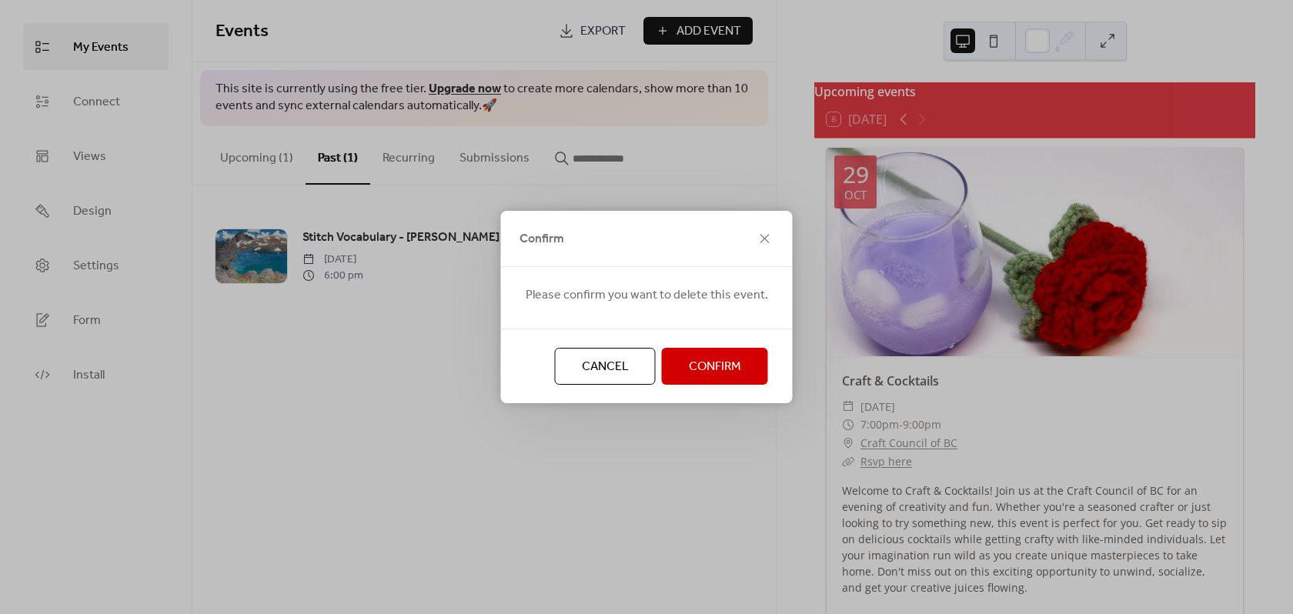
click at [697, 366] on span "Confirm" at bounding box center [715, 367] width 52 height 18
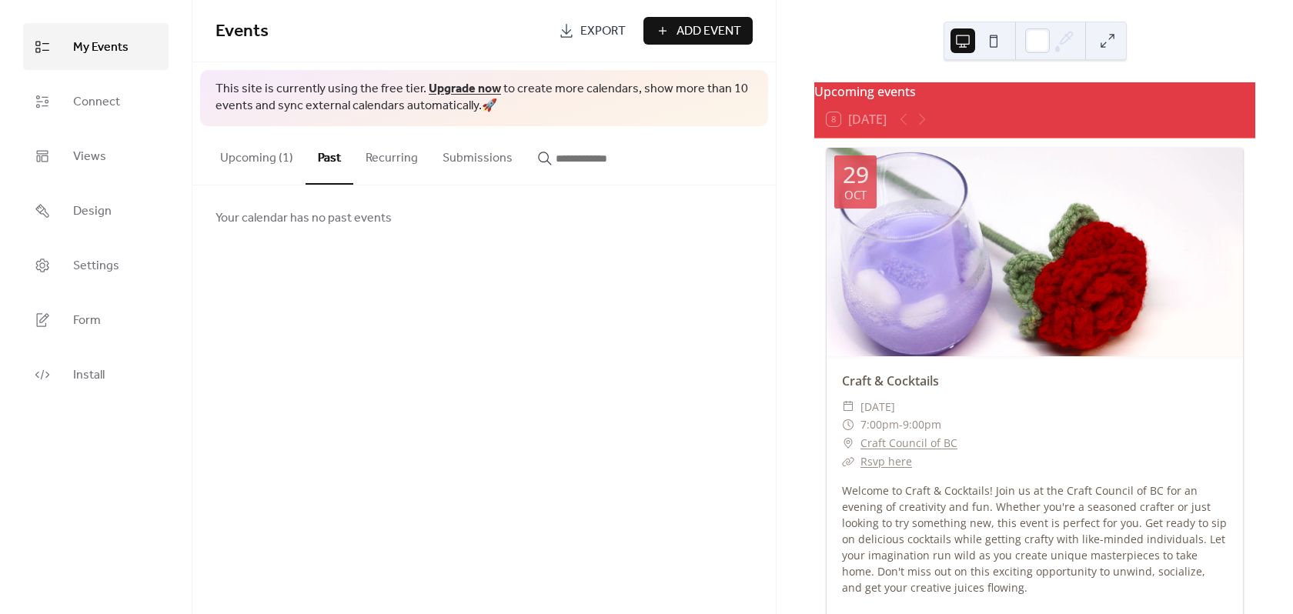
click at [252, 150] on button "Upcoming (1)" at bounding box center [257, 154] width 98 height 57
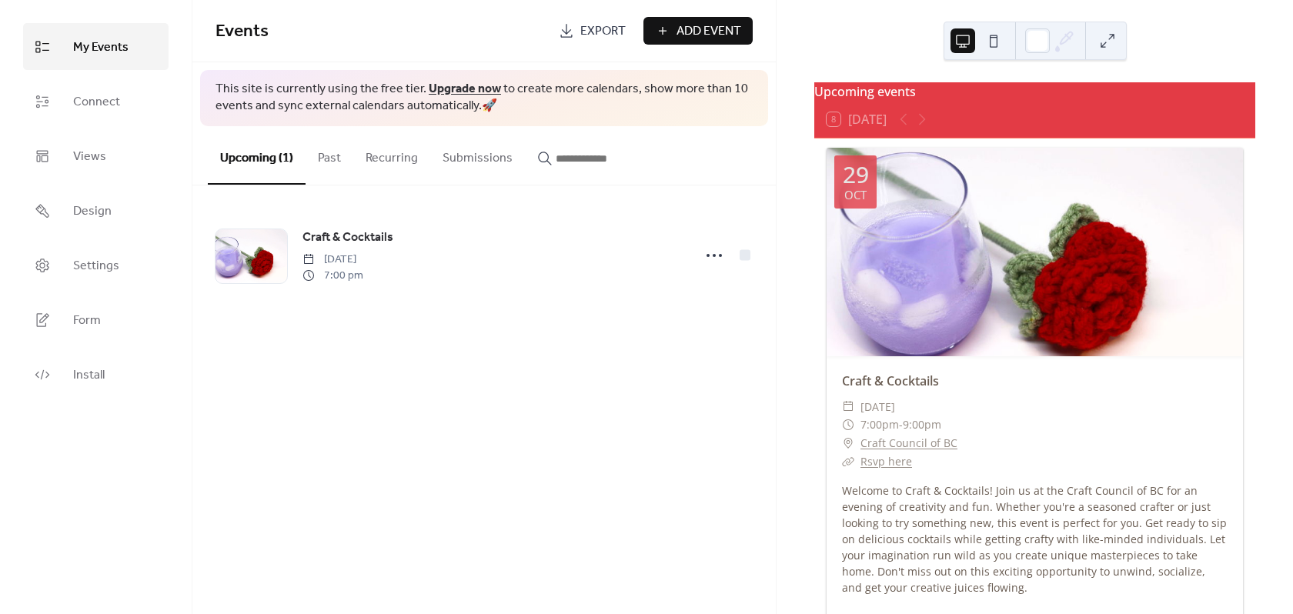
click at [713, 26] on span "Add Event" at bounding box center [709, 31] width 65 height 18
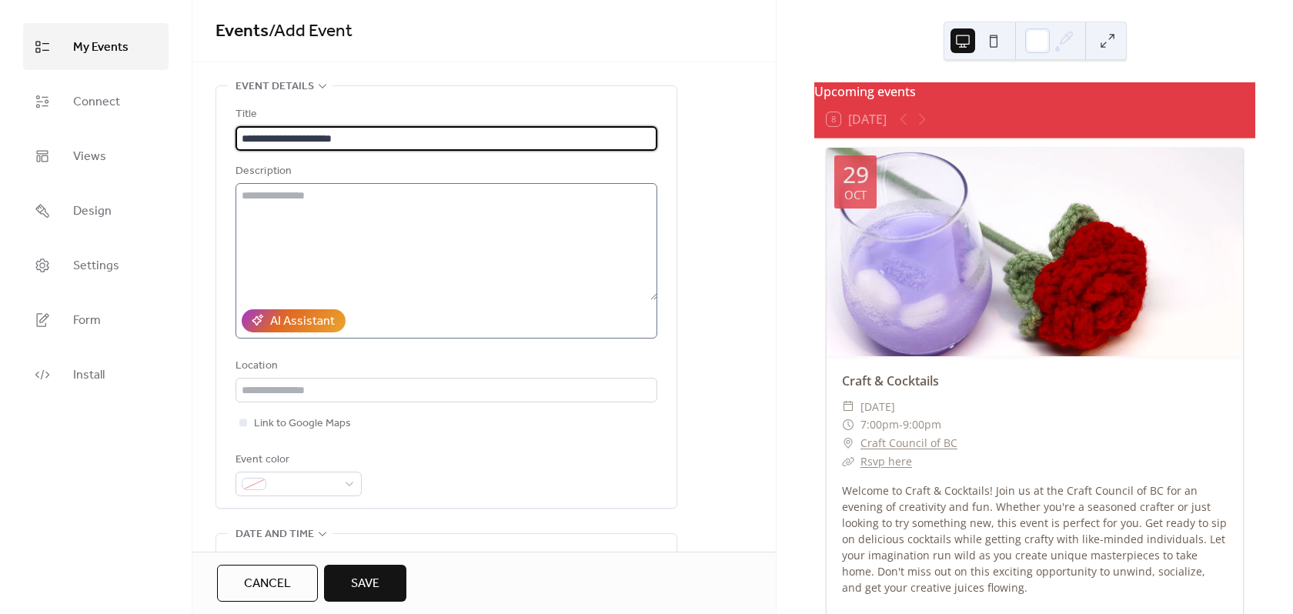
type input "**********"
click at [394, 196] on textarea at bounding box center [447, 241] width 422 height 117
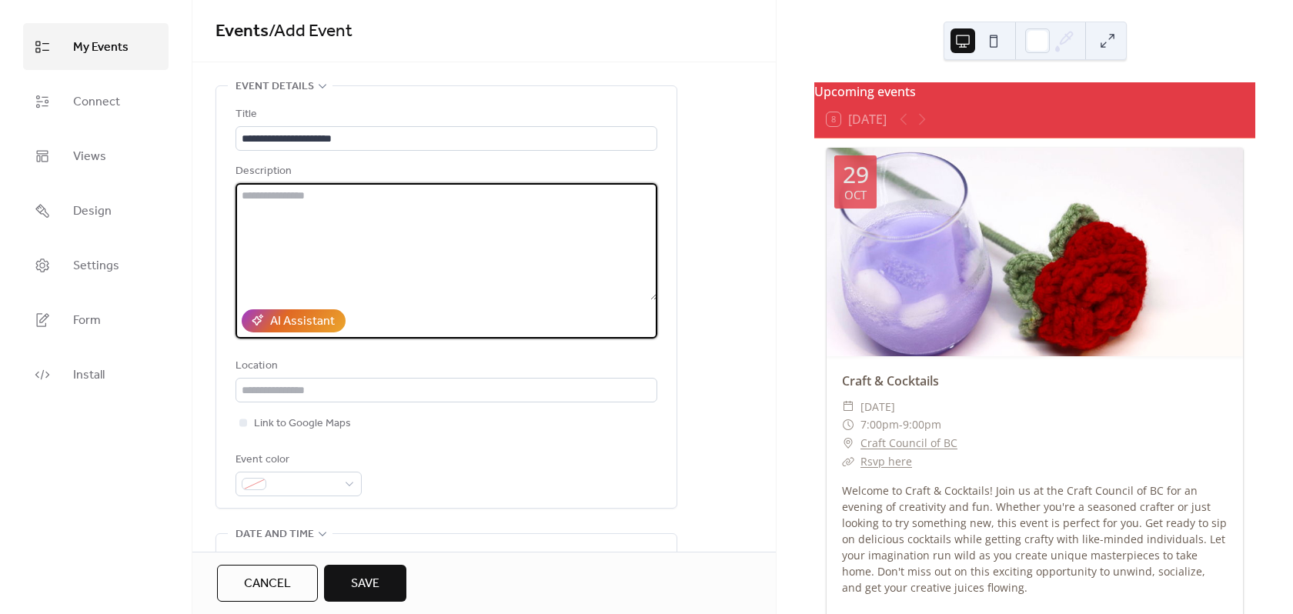
paste textarea "**********"
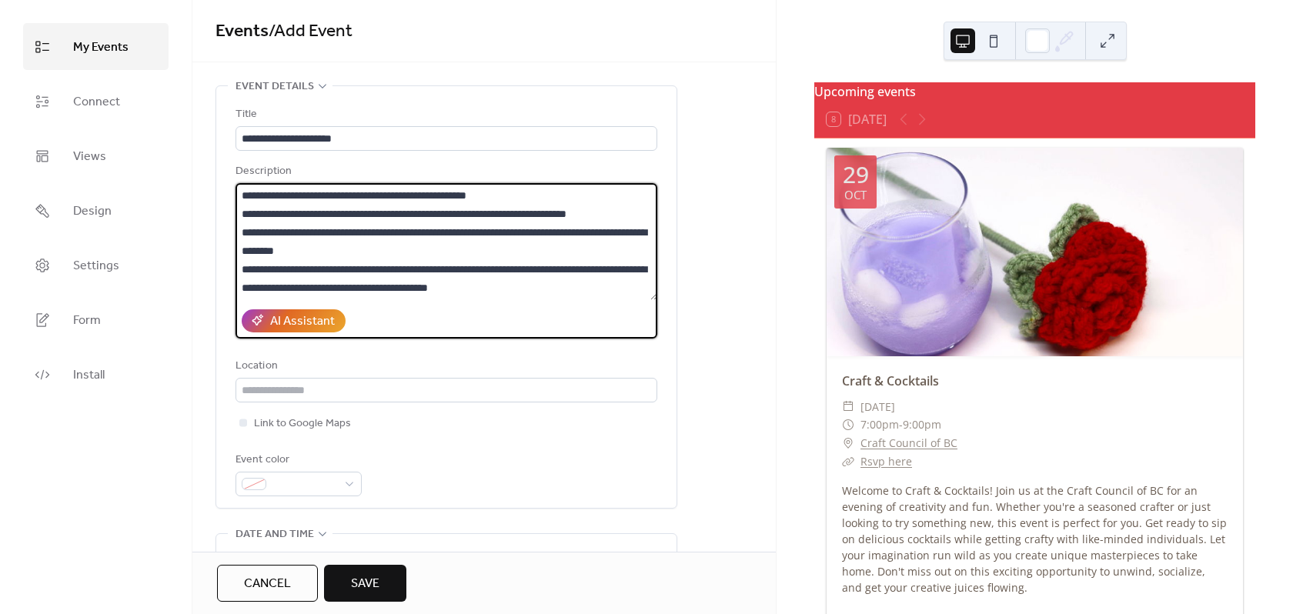
scroll to position [90, 0]
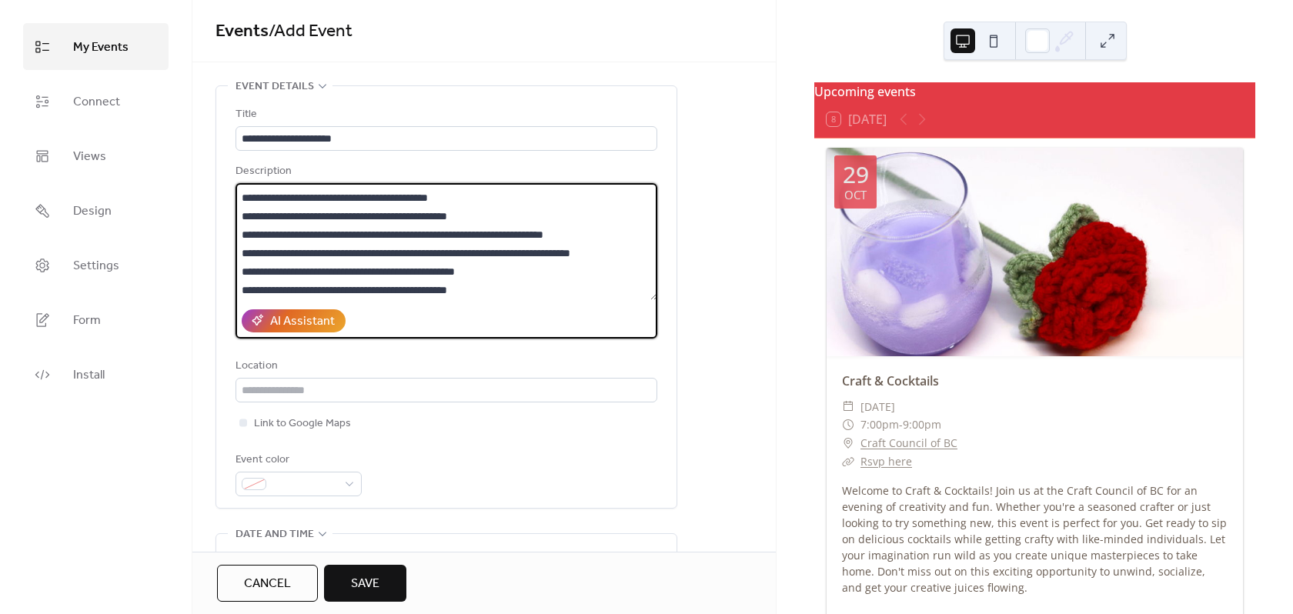
type textarea "**********"
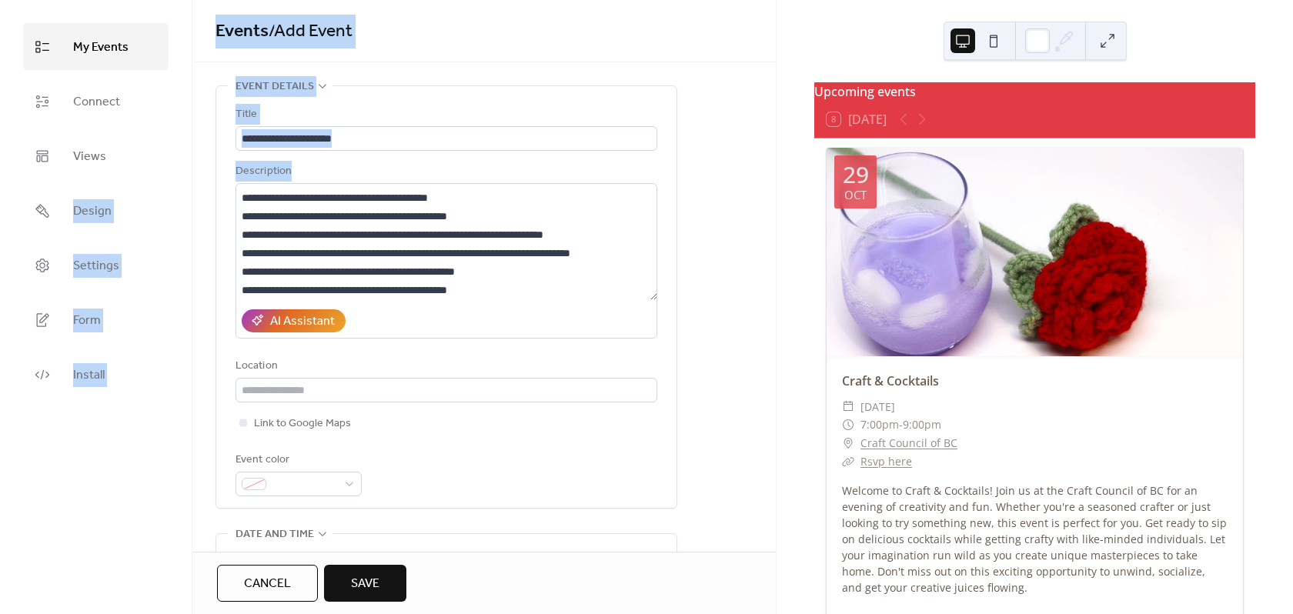
scroll to position [0, 0]
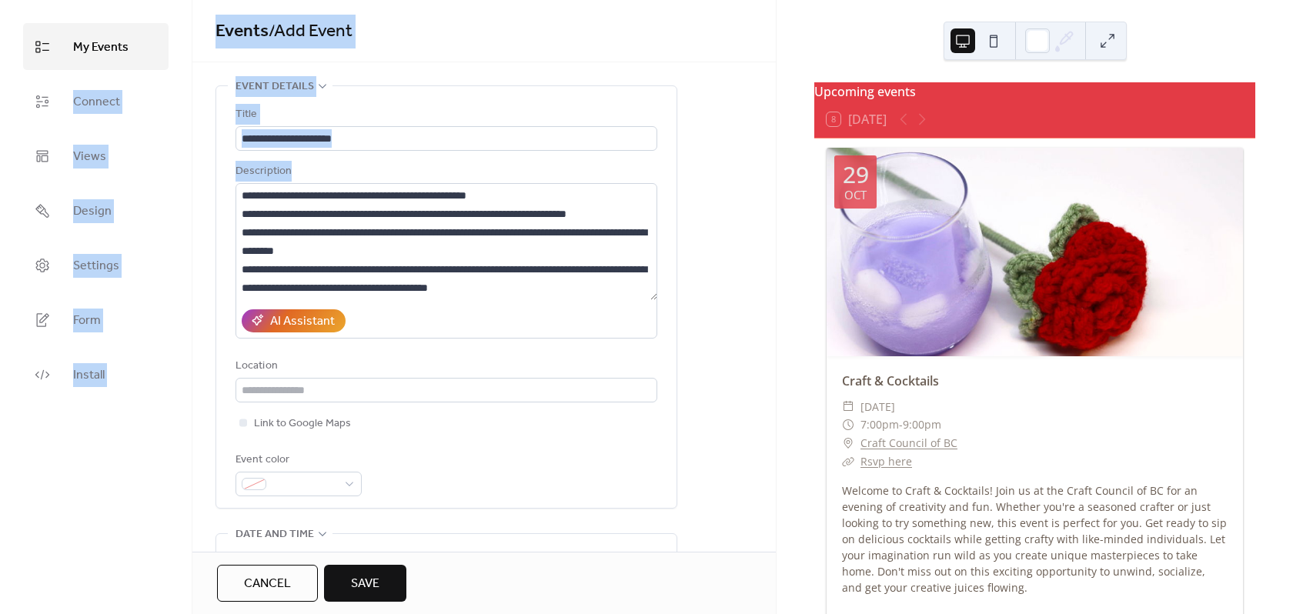
drag, startPoint x: 500, startPoint y: 303, endPoint x: -44, endPoint y: 81, distance: 587.7
click at [0, 81] on html "**********" at bounding box center [646, 307] width 1293 height 614
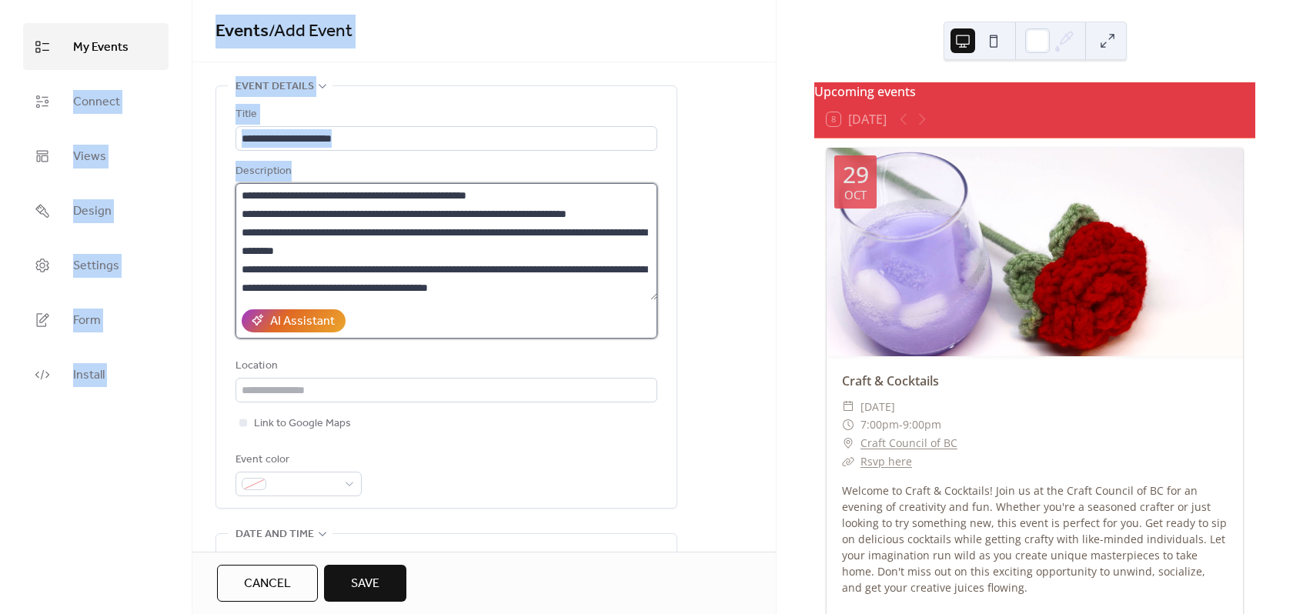
click at [450, 249] on textarea "**********" at bounding box center [447, 241] width 422 height 117
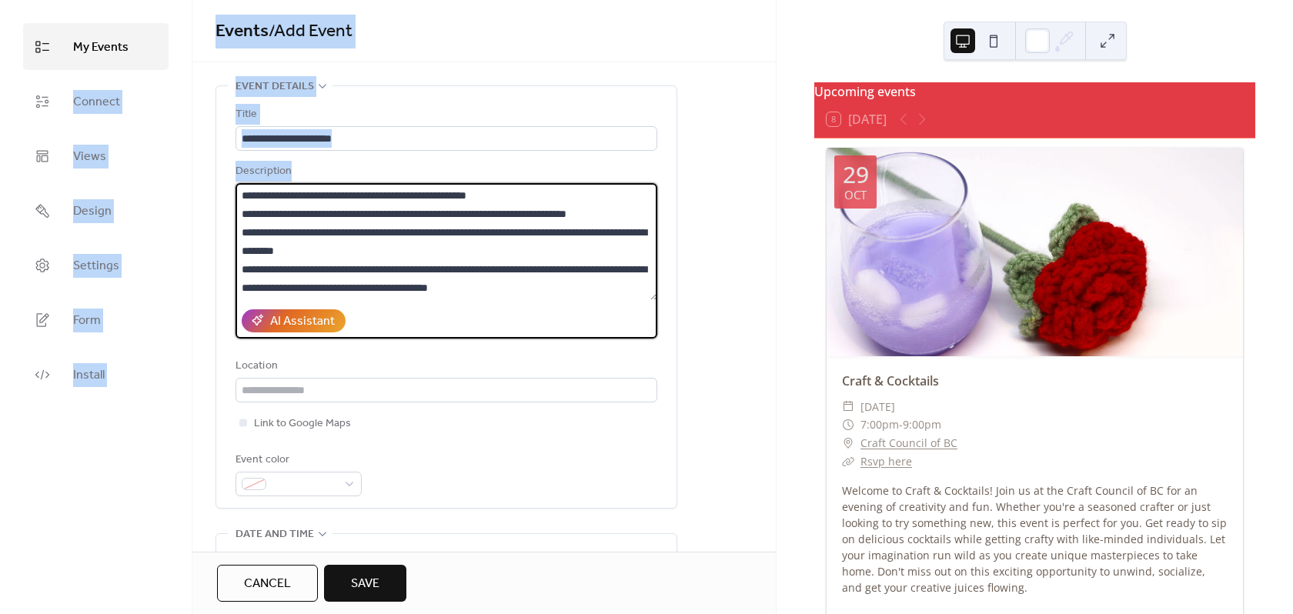
click at [481, 274] on textarea "**********" at bounding box center [447, 241] width 422 height 117
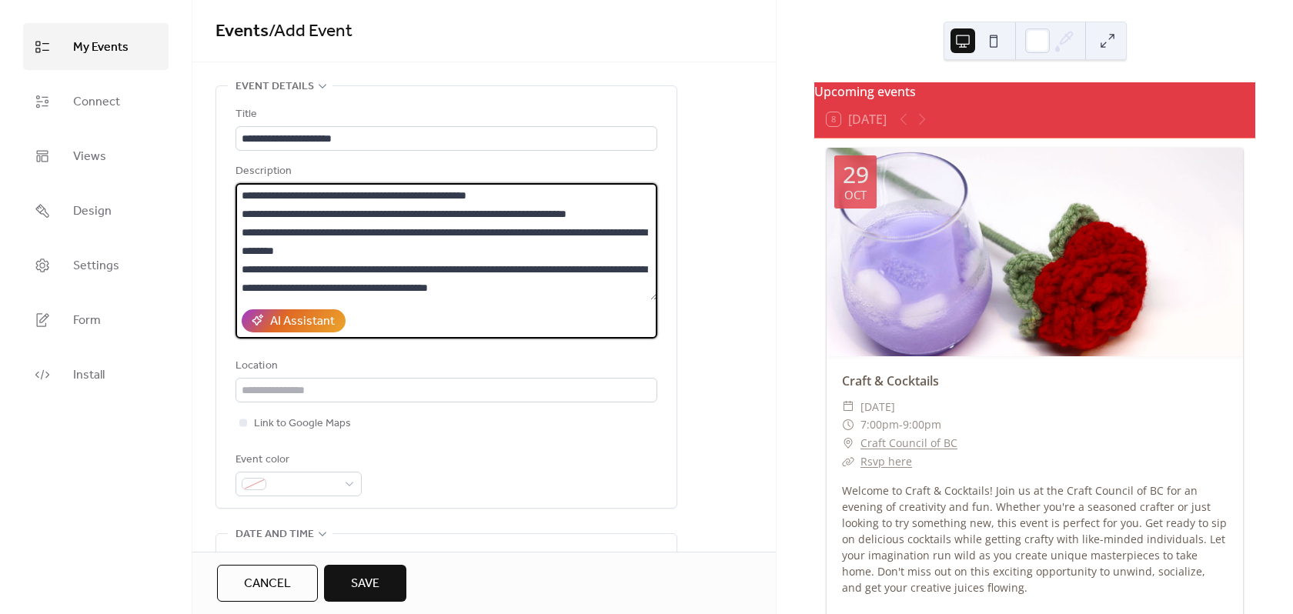
click at [481, 274] on textarea "**********" at bounding box center [447, 241] width 422 height 117
click at [480, 274] on textarea "**********" at bounding box center [447, 241] width 422 height 117
